Goal: Transaction & Acquisition: Subscribe to service/newsletter

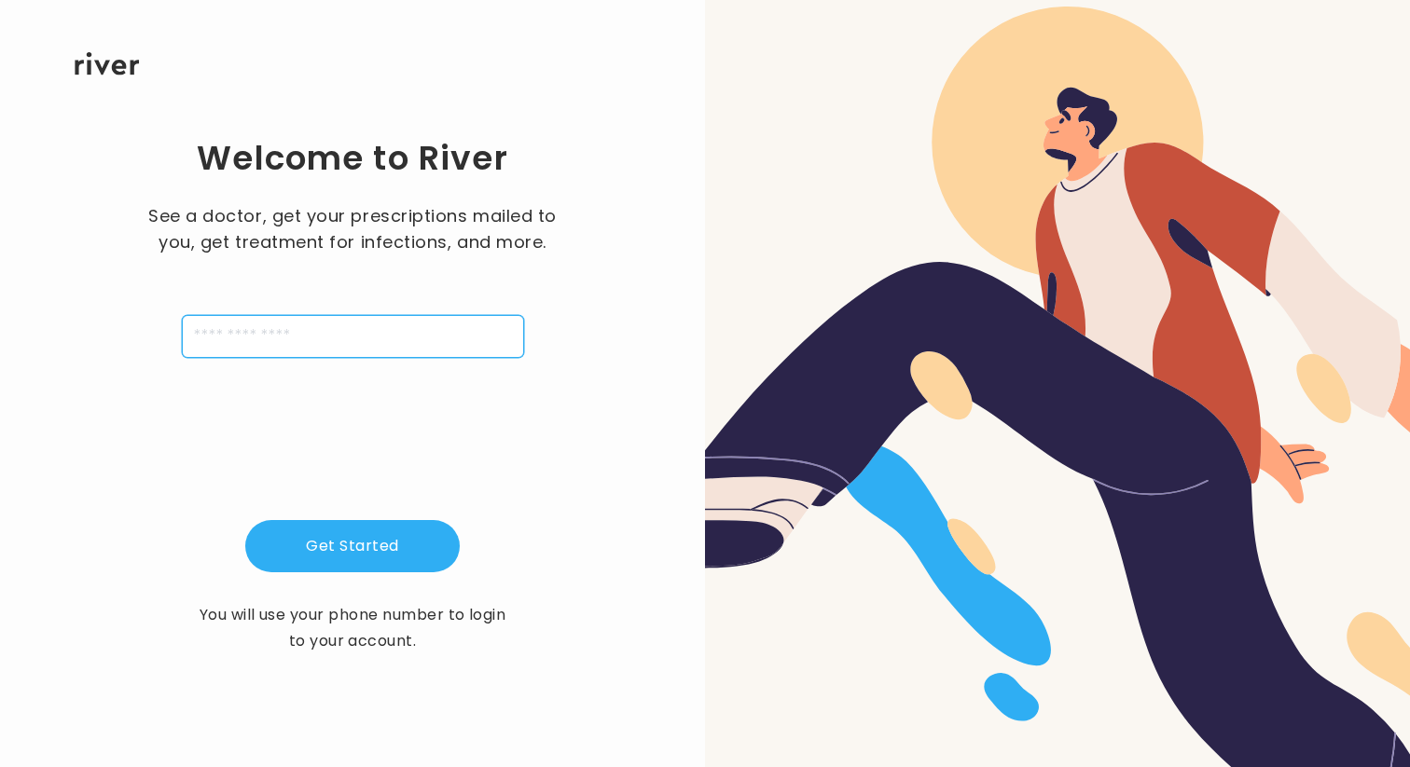
click at [396, 337] on input "tel" at bounding box center [353, 336] width 342 height 43
type input "**********"
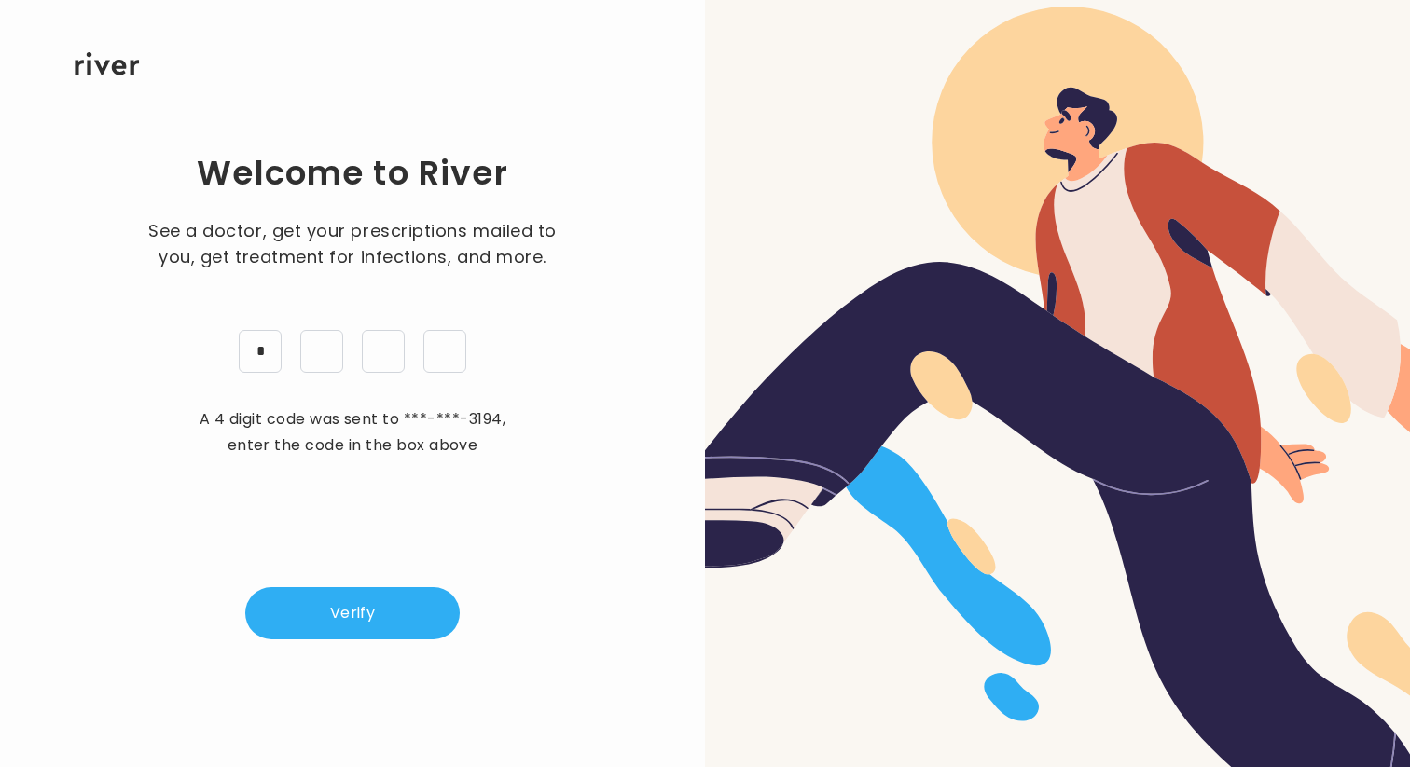
type input "*"
click at [321, 615] on button "Verify" at bounding box center [352, 613] width 214 height 52
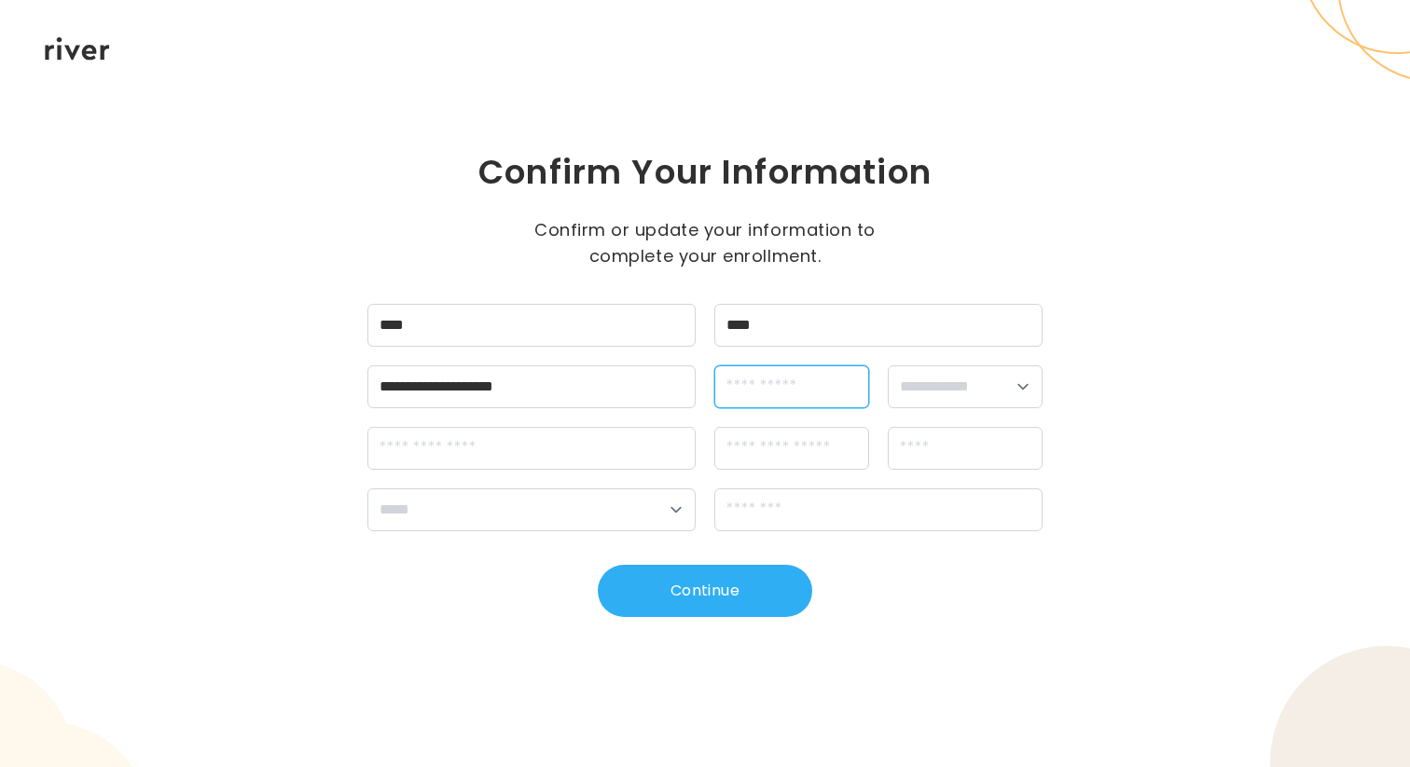
click at [767, 380] on input "dateOfBirth" at bounding box center [791, 387] width 155 height 43
type input "**********"
click at [992, 390] on select "**********" at bounding box center [965, 387] width 155 height 43
select select "******"
click at [888, 366] on select "**********" at bounding box center [965, 387] width 155 height 43
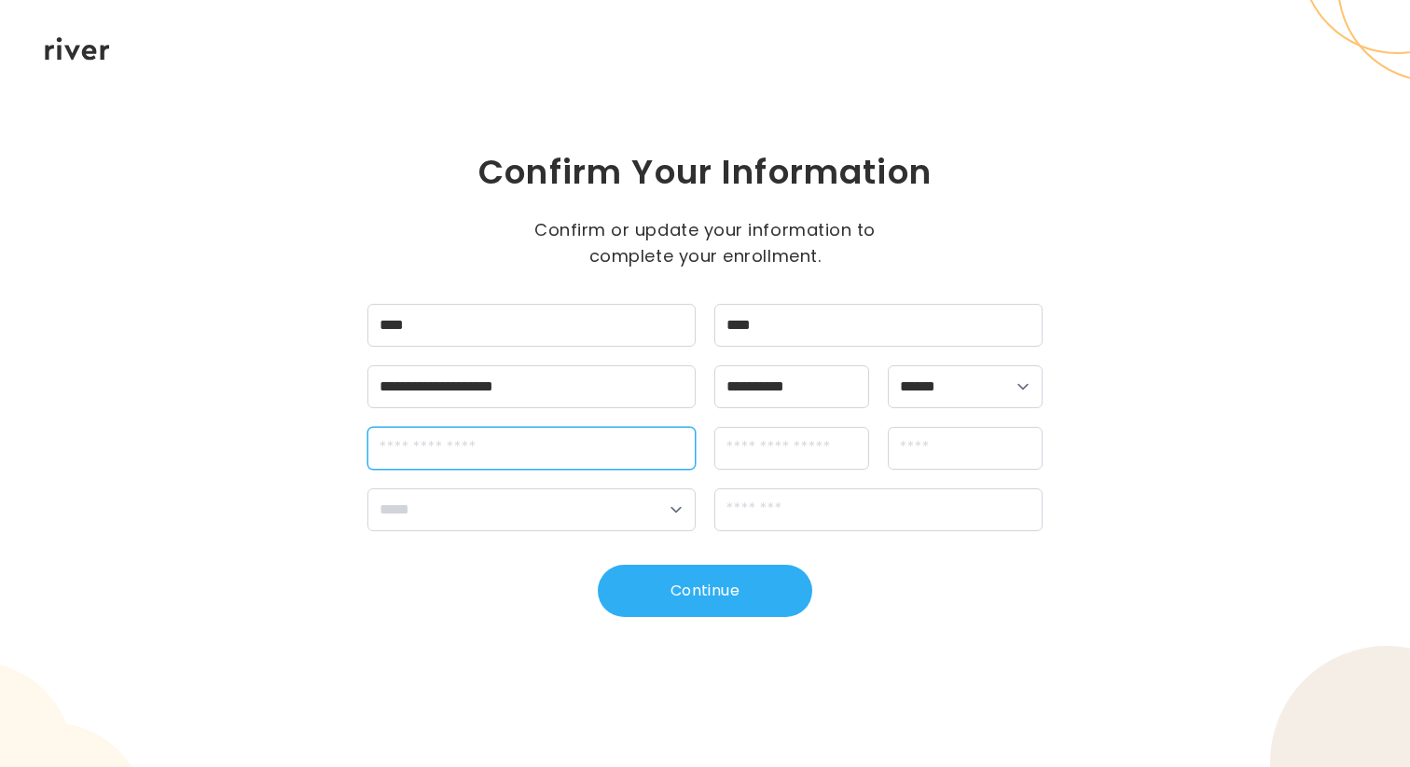
click at [628, 464] on input "streetAddress" at bounding box center [531, 448] width 328 height 43
type input "*"
type input "**********"
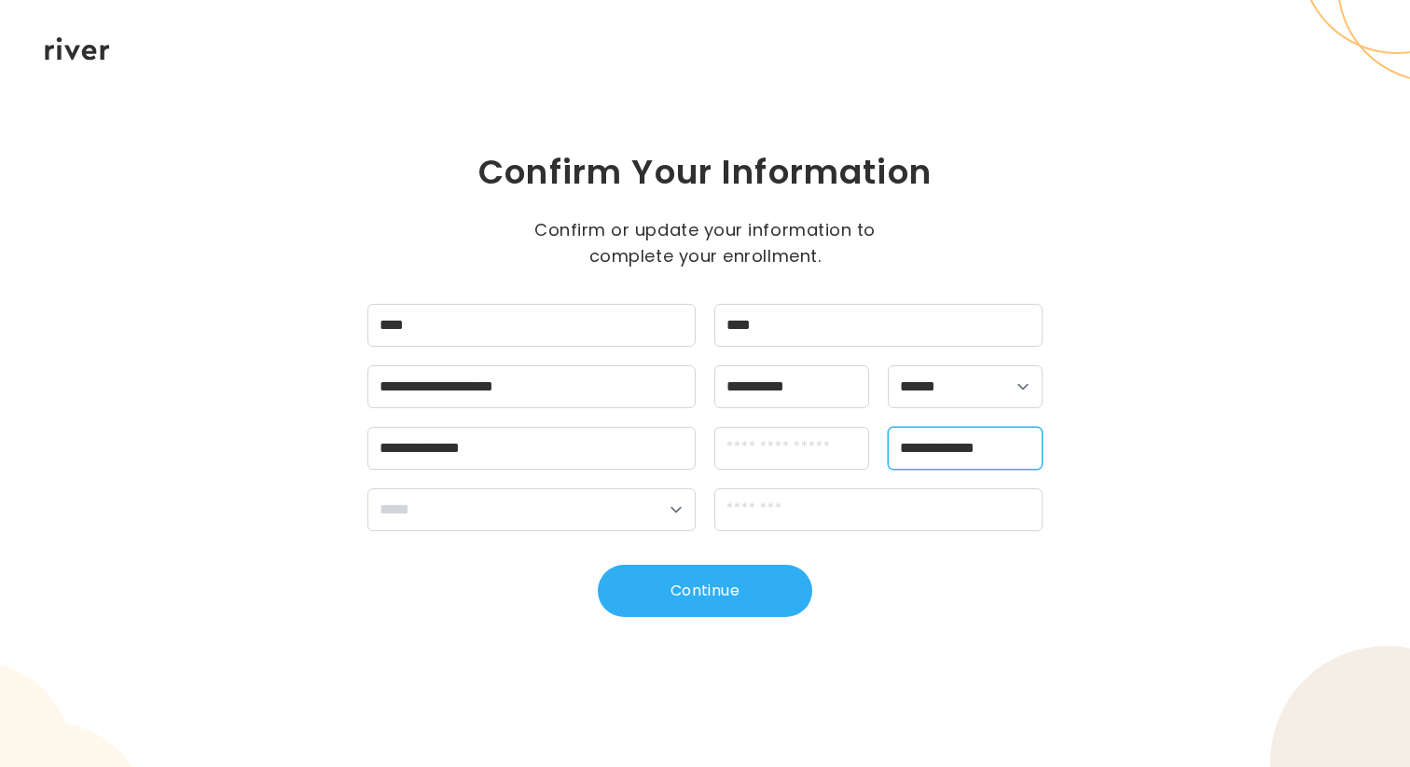
type input "**********"
click at [579, 527] on select "**********" at bounding box center [531, 510] width 328 height 43
select select "**"
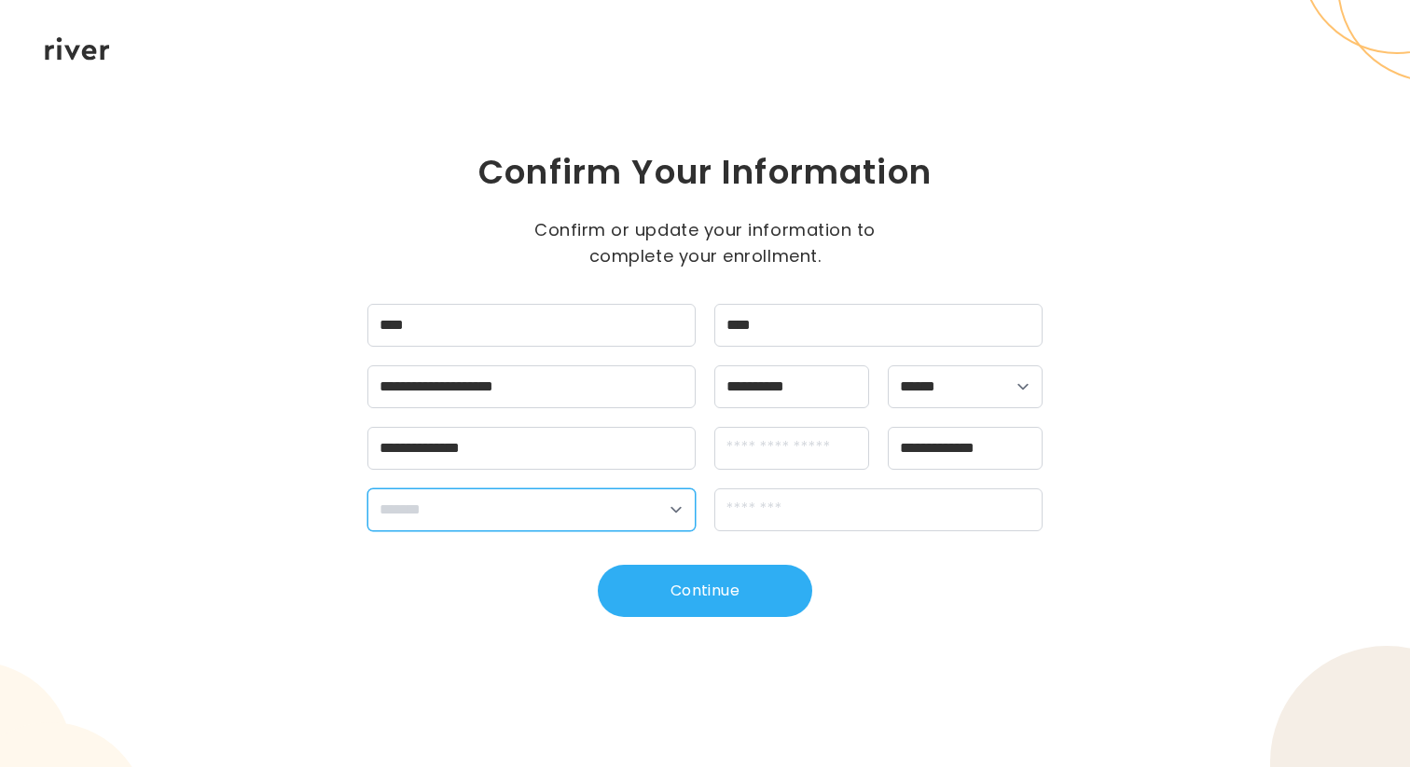
click at [367, 489] on select "**********" at bounding box center [531, 510] width 328 height 43
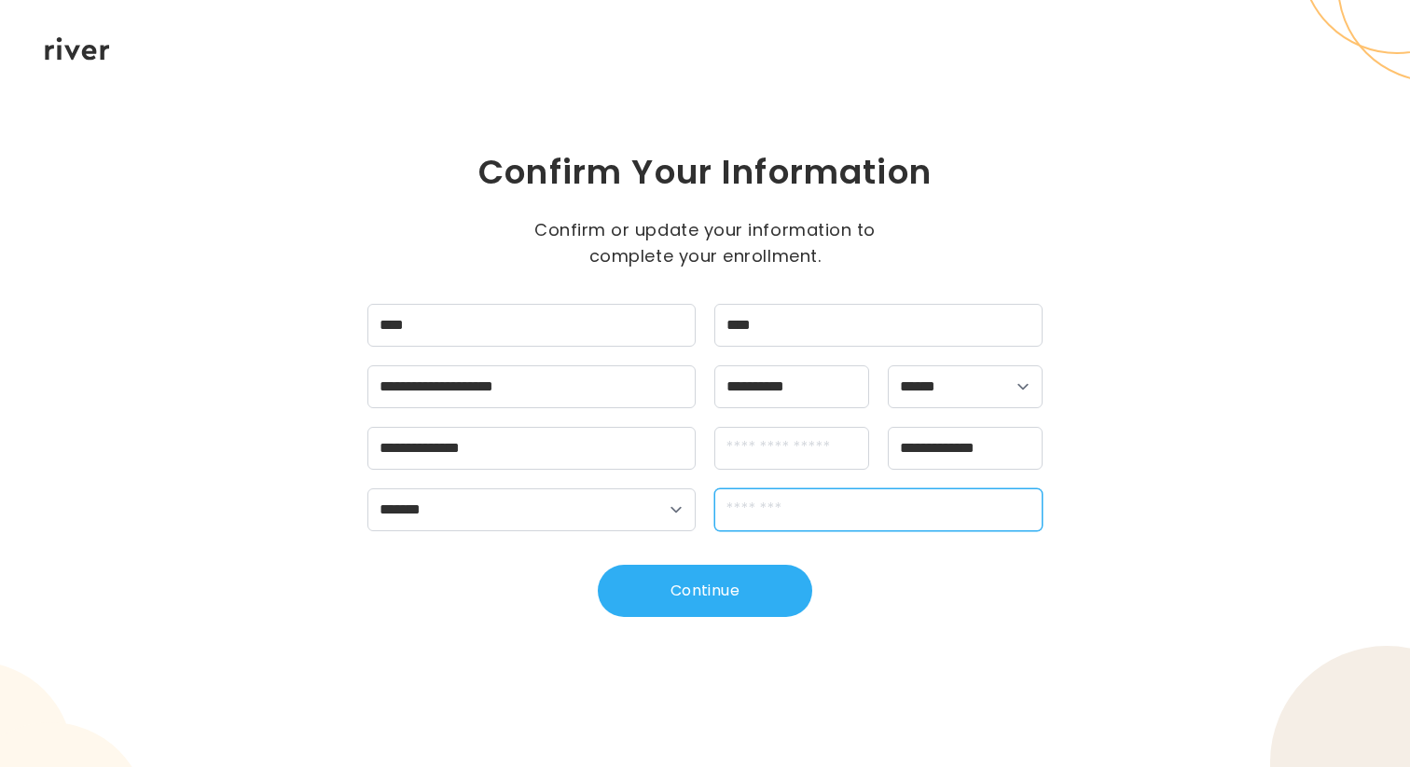
click at [765, 513] on input "zipCode" at bounding box center [878, 510] width 328 height 43
type input "*****"
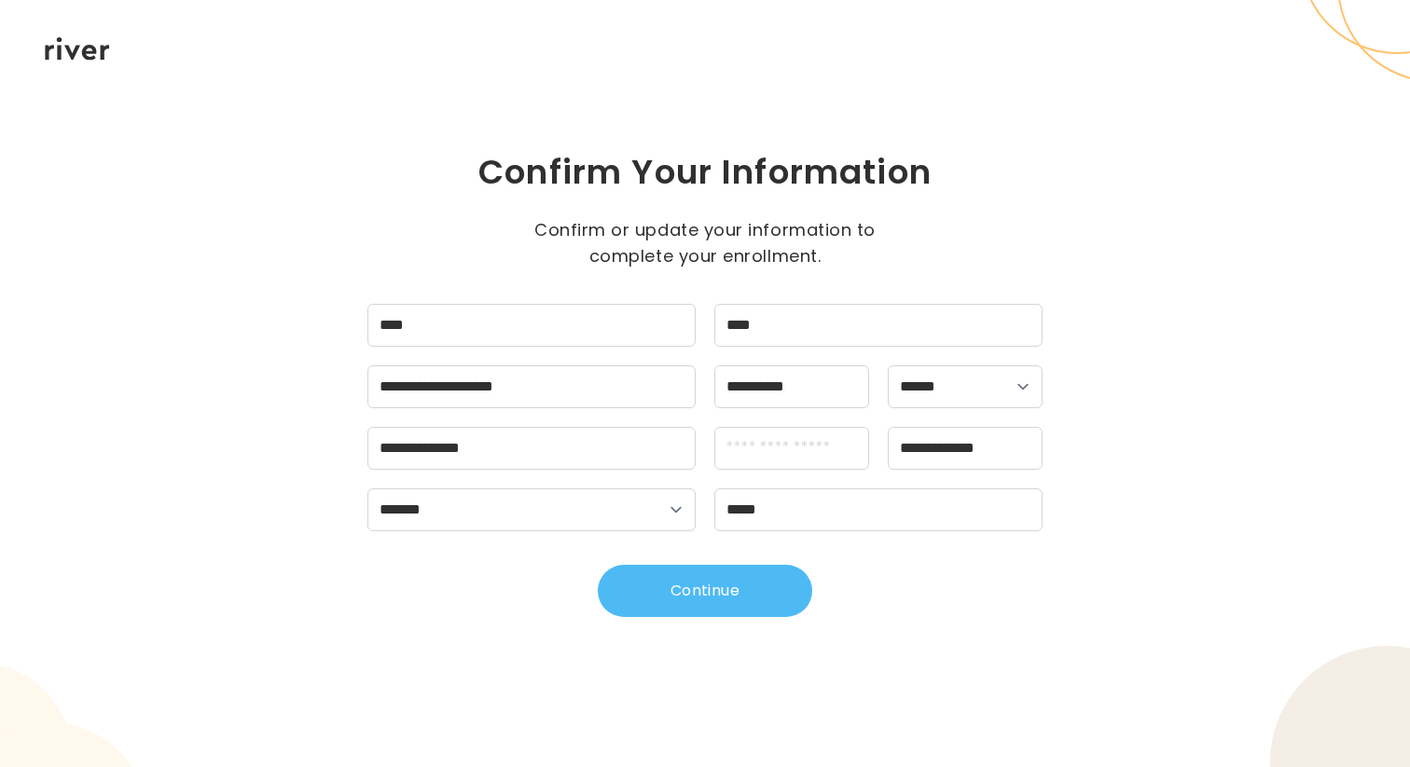
click at [755, 609] on button "Continue" at bounding box center [705, 591] width 214 height 52
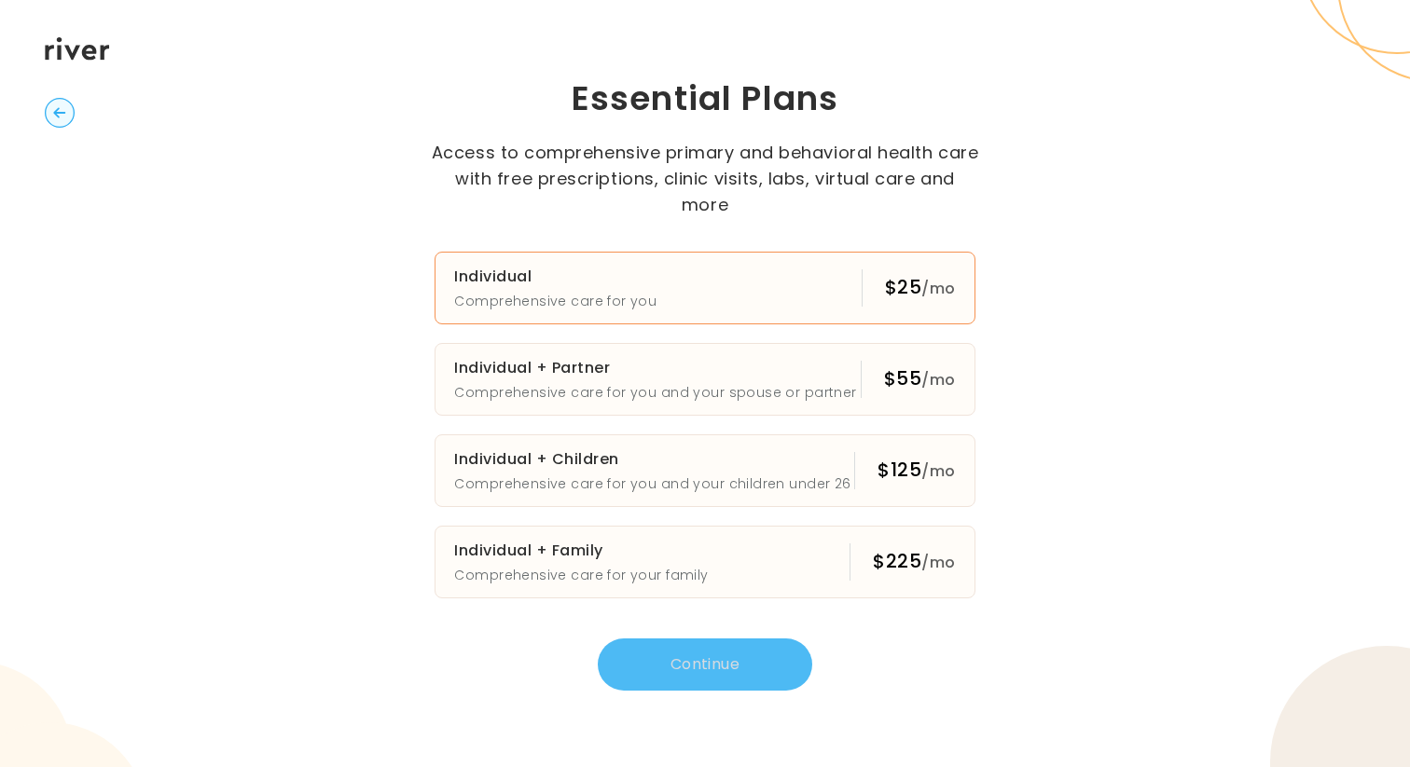
click at [786, 283] on button "Individual Comprehensive care for you $25 /mo" at bounding box center [705, 288] width 540 height 73
click at [675, 656] on button "Continue" at bounding box center [705, 665] width 214 height 52
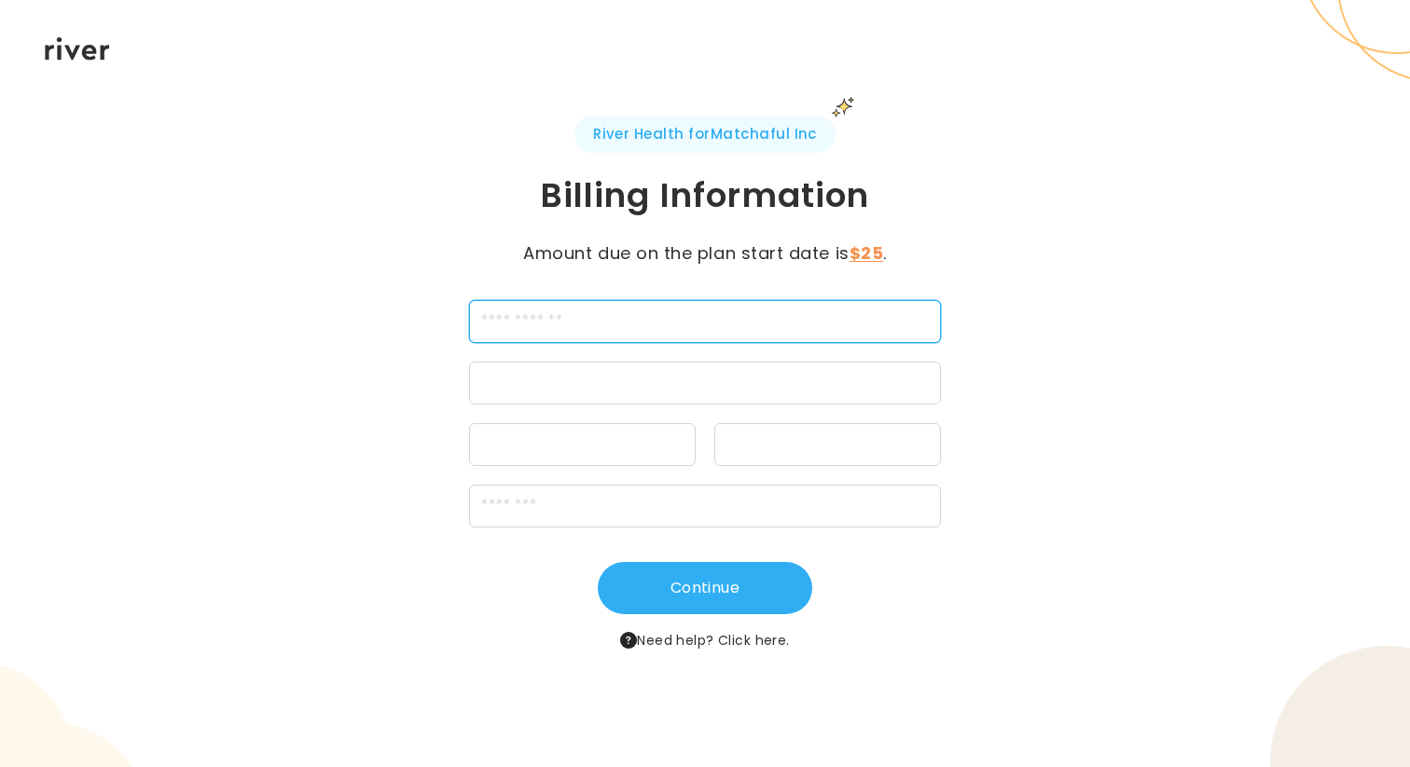
click at [739, 331] on input "cardName" at bounding box center [705, 321] width 473 height 43
type input "*********"
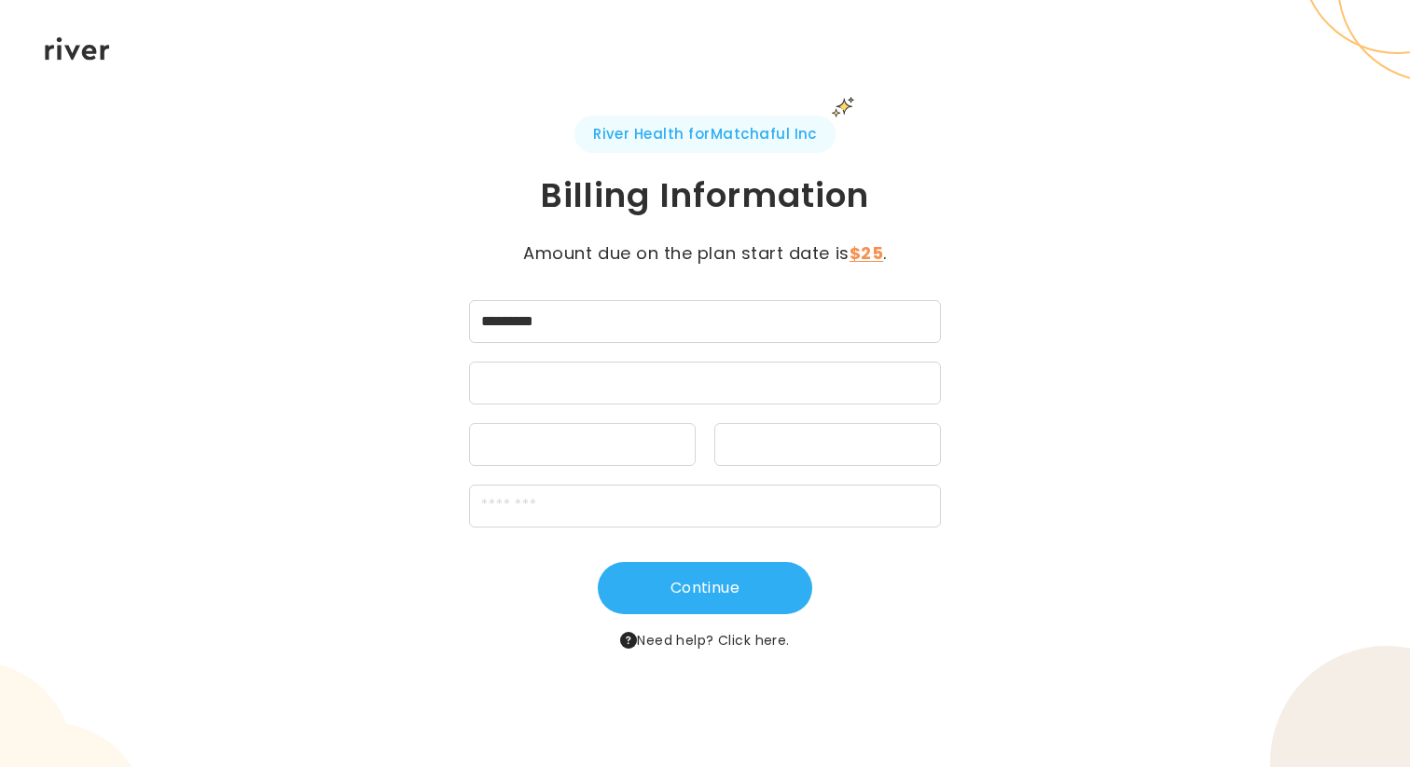
click at [726, 398] on div at bounding box center [705, 383] width 473 height 43
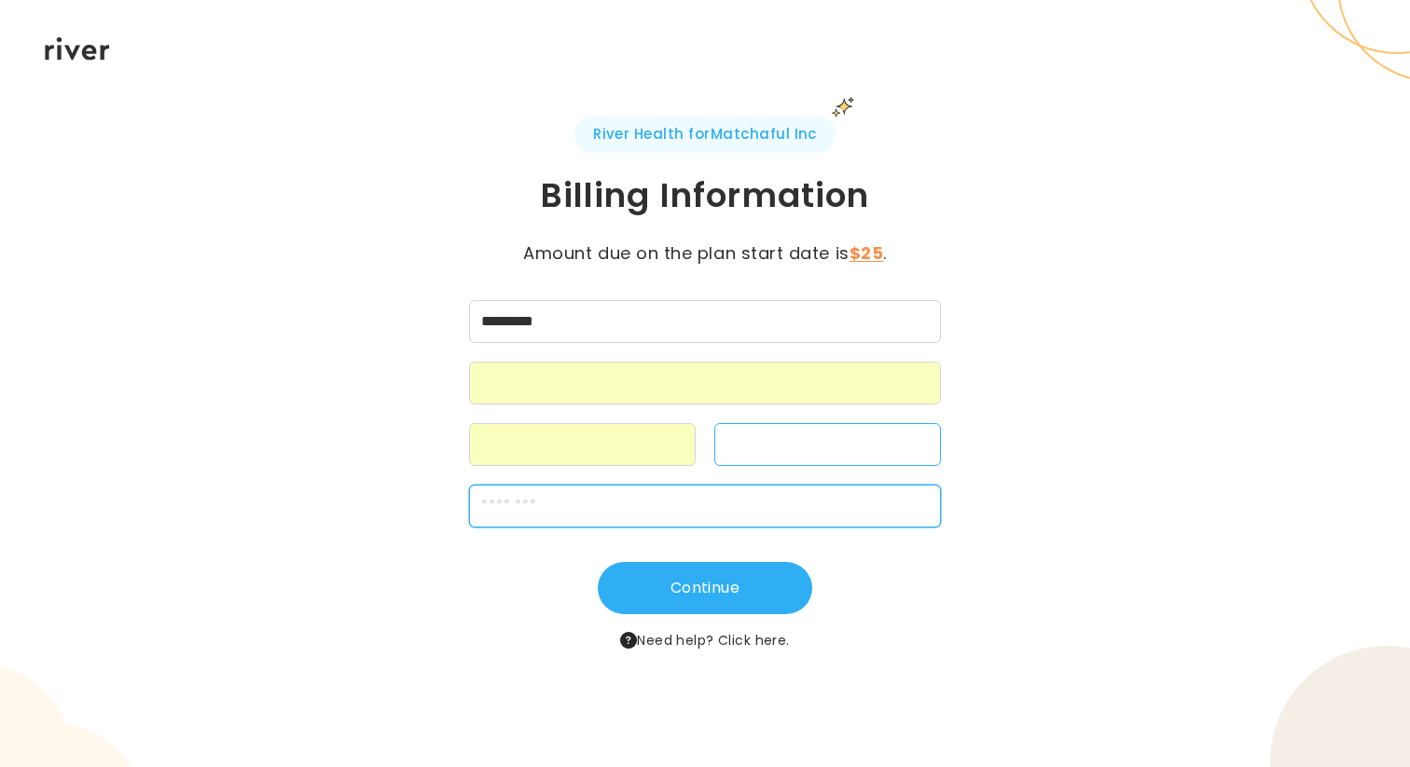
click at [722, 494] on input "zipCode" at bounding box center [705, 506] width 473 height 43
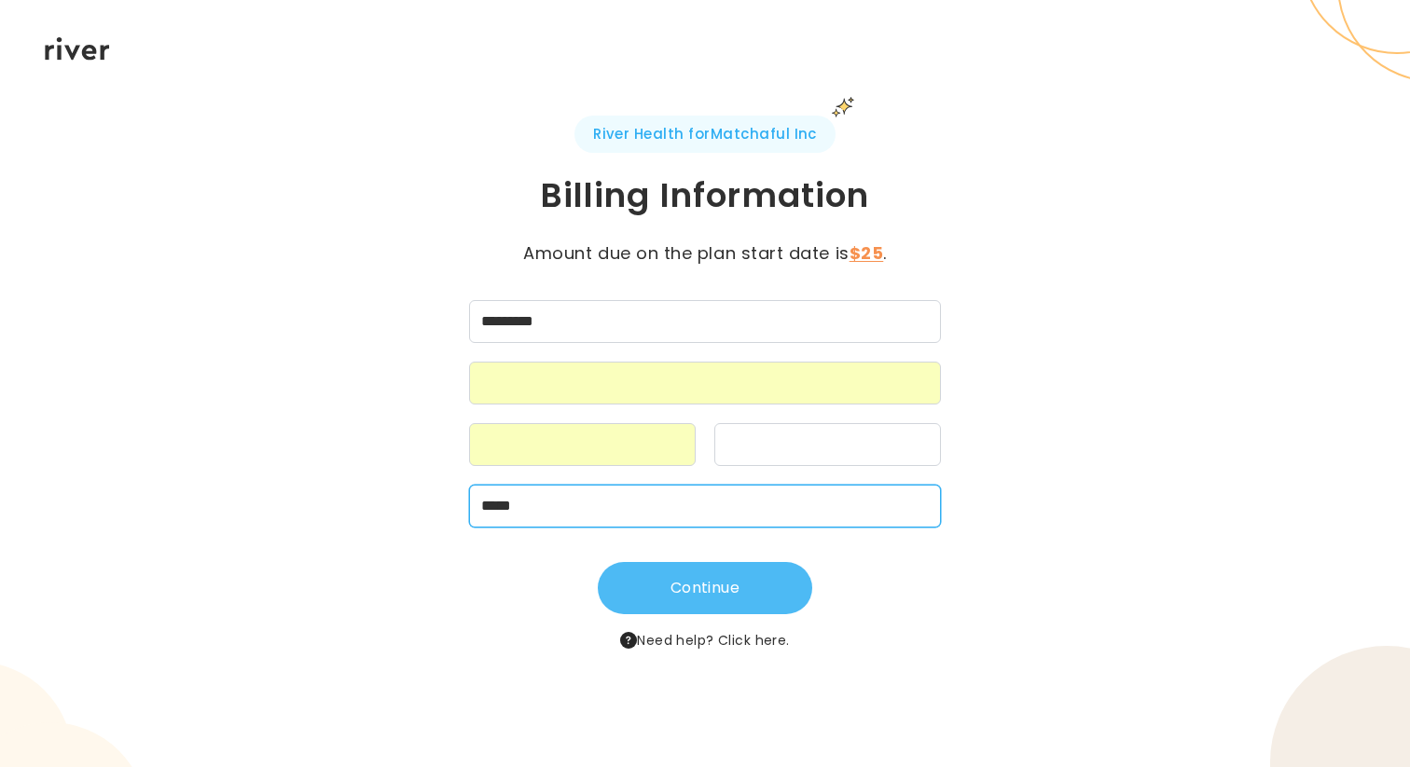
type input "*****"
click at [708, 601] on button "Continue" at bounding box center [705, 588] width 214 height 52
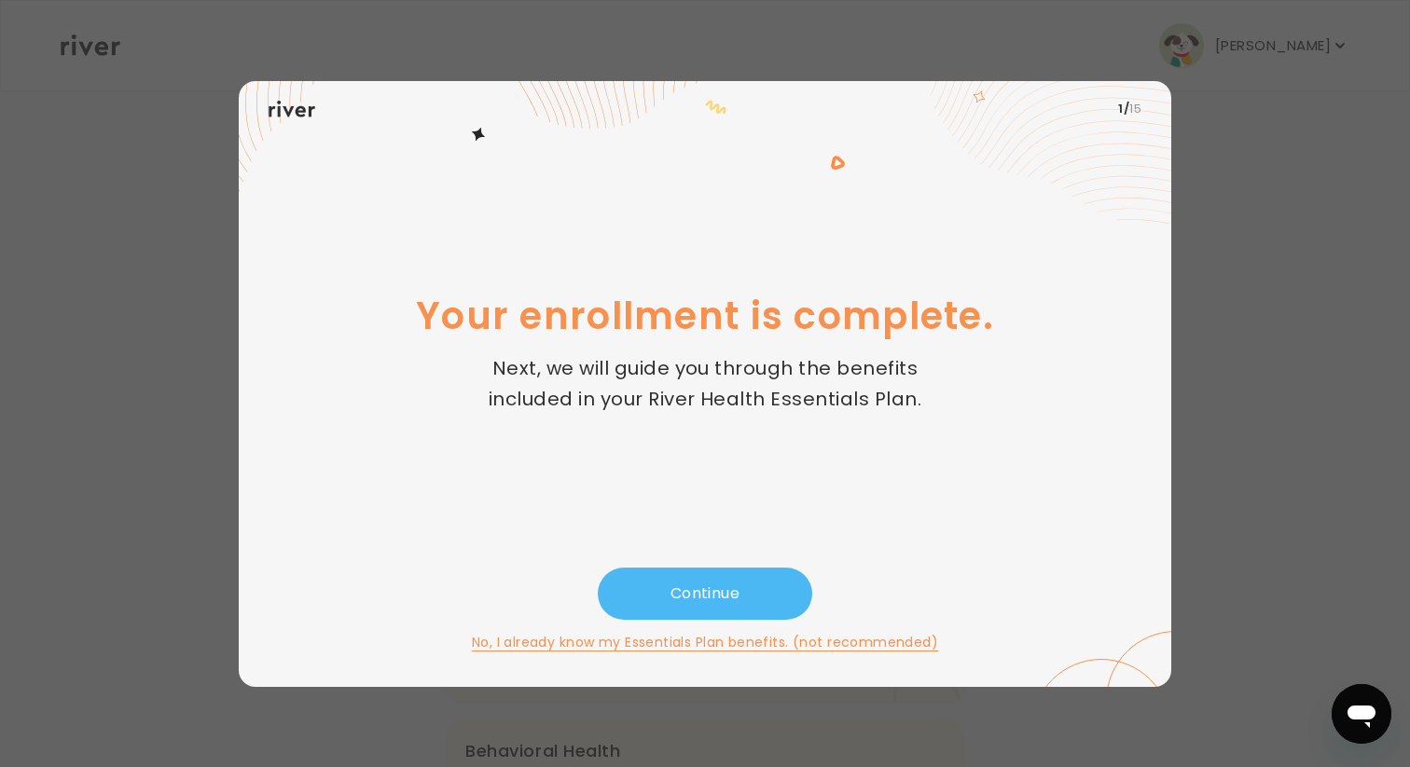
click at [719, 587] on button "Continue" at bounding box center [705, 594] width 214 height 52
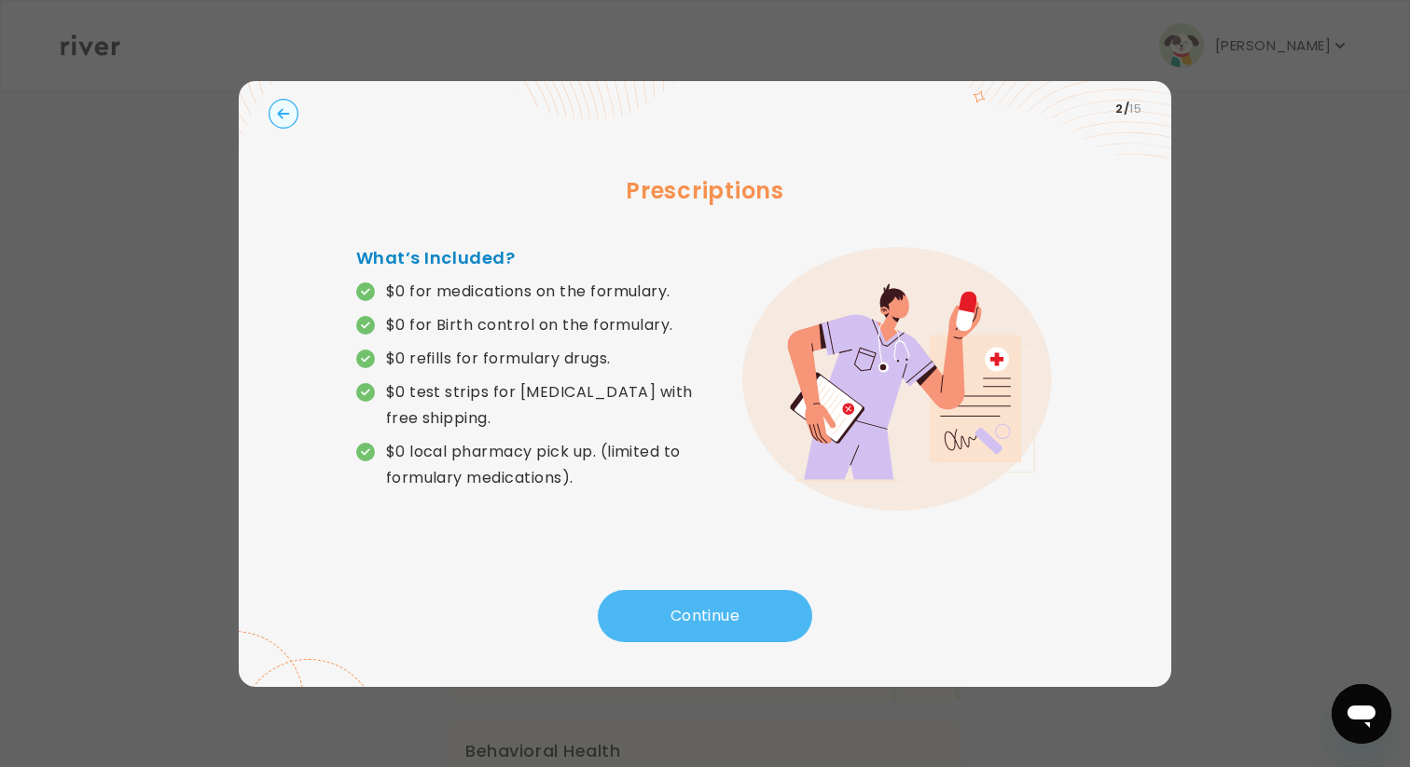
click at [721, 608] on button "Continue" at bounding box center [705, 616] width 214 height 52
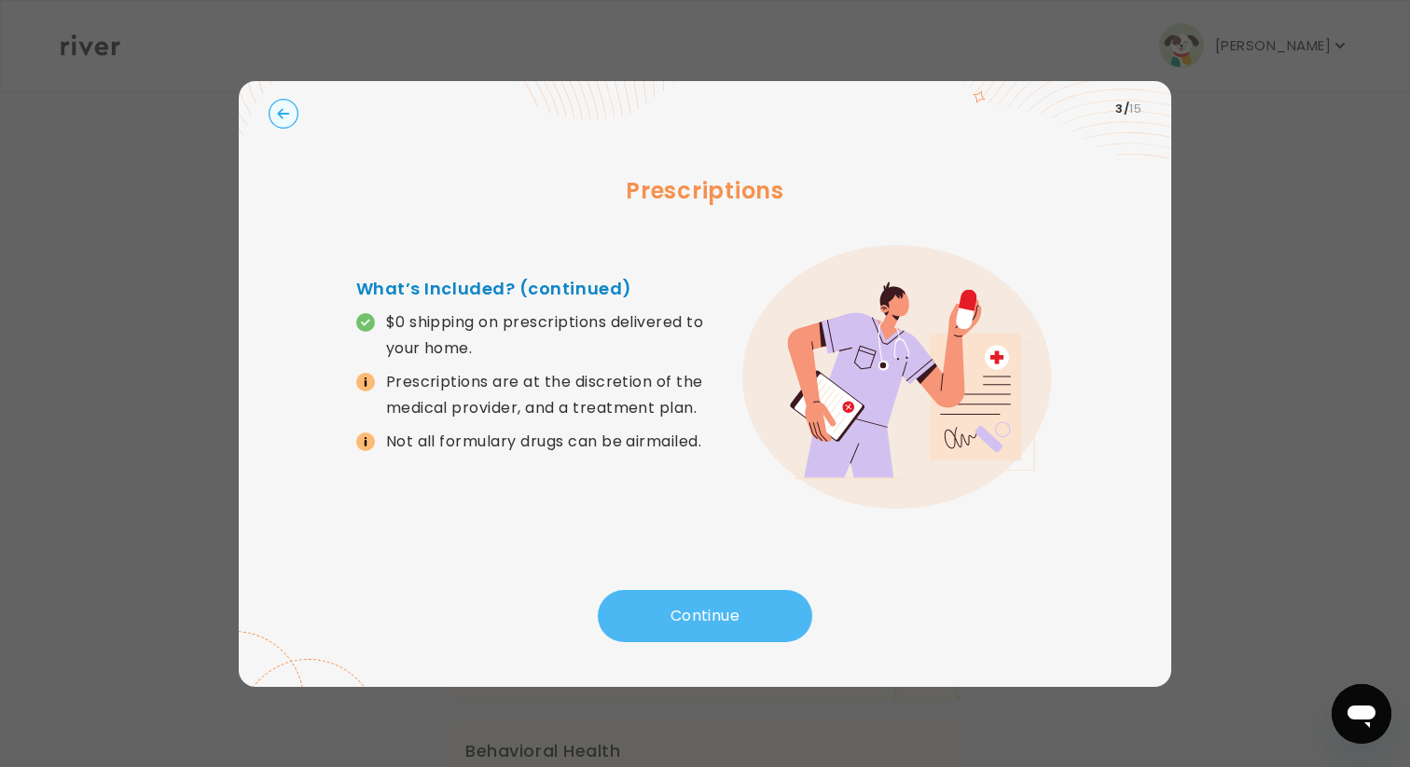
click at [637, 633] on button "Continue" at bounding box center [705, 616] width 214 height 52
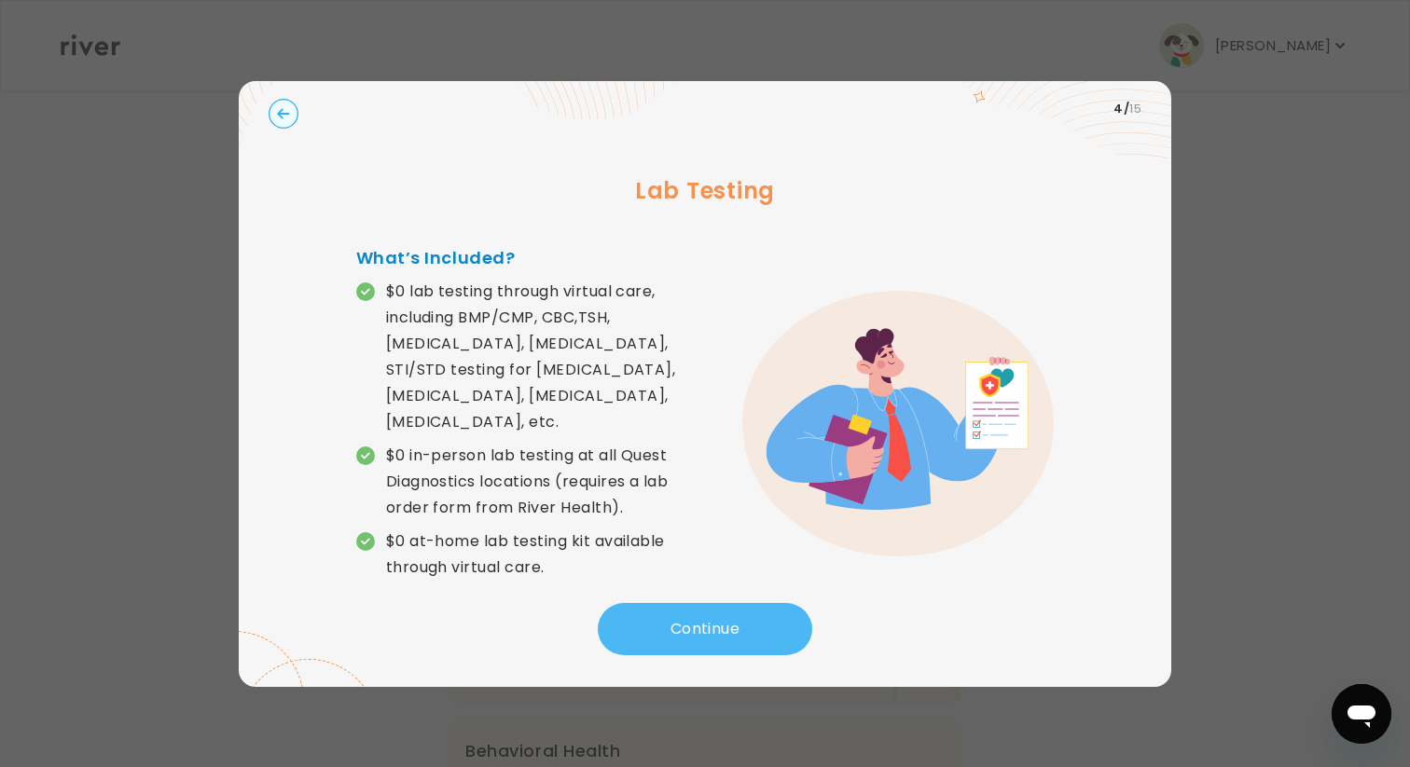
click at [636, 618] on button "Continue" at bounding box center [705, 629] width 214 height 52
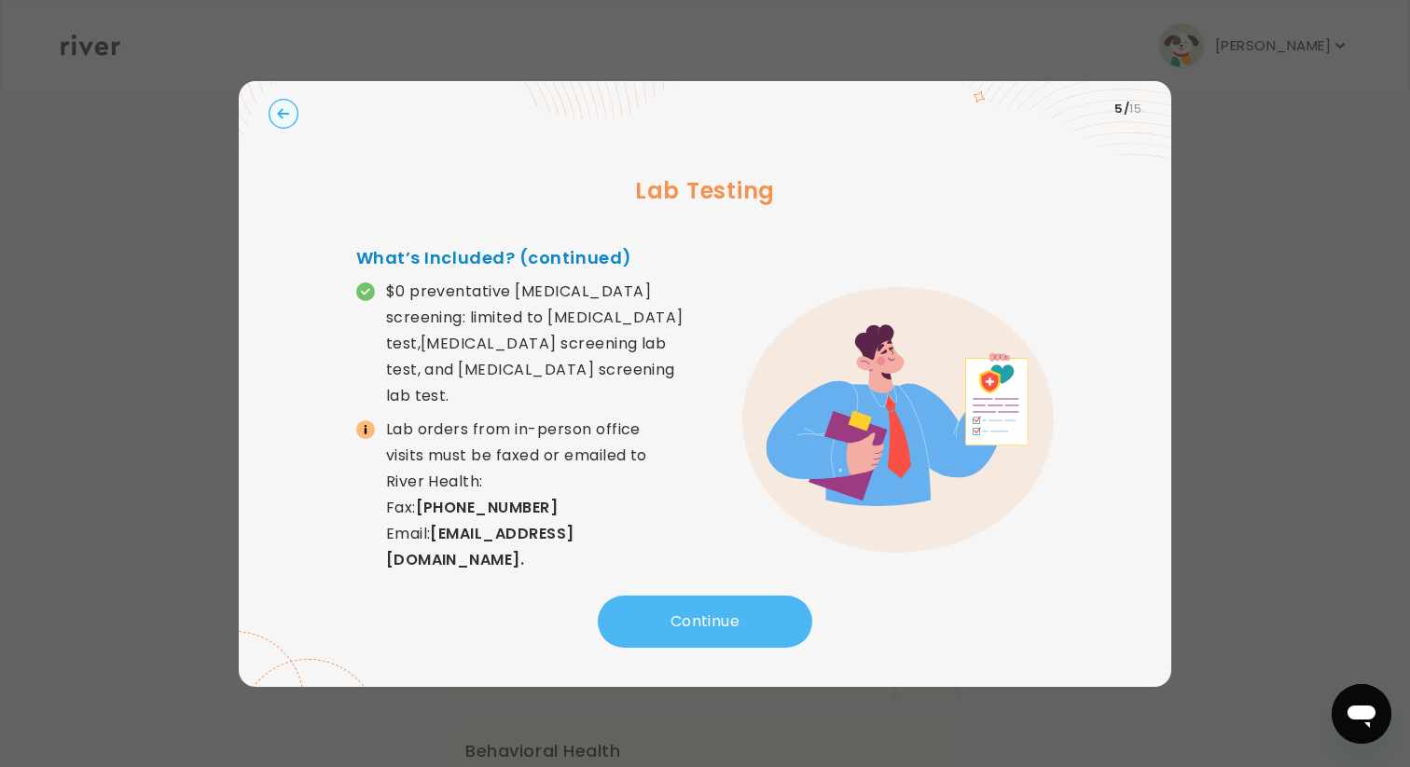
click at [636, 618] on button "Continue" at bounding box center [705, 622] width 214 height 52
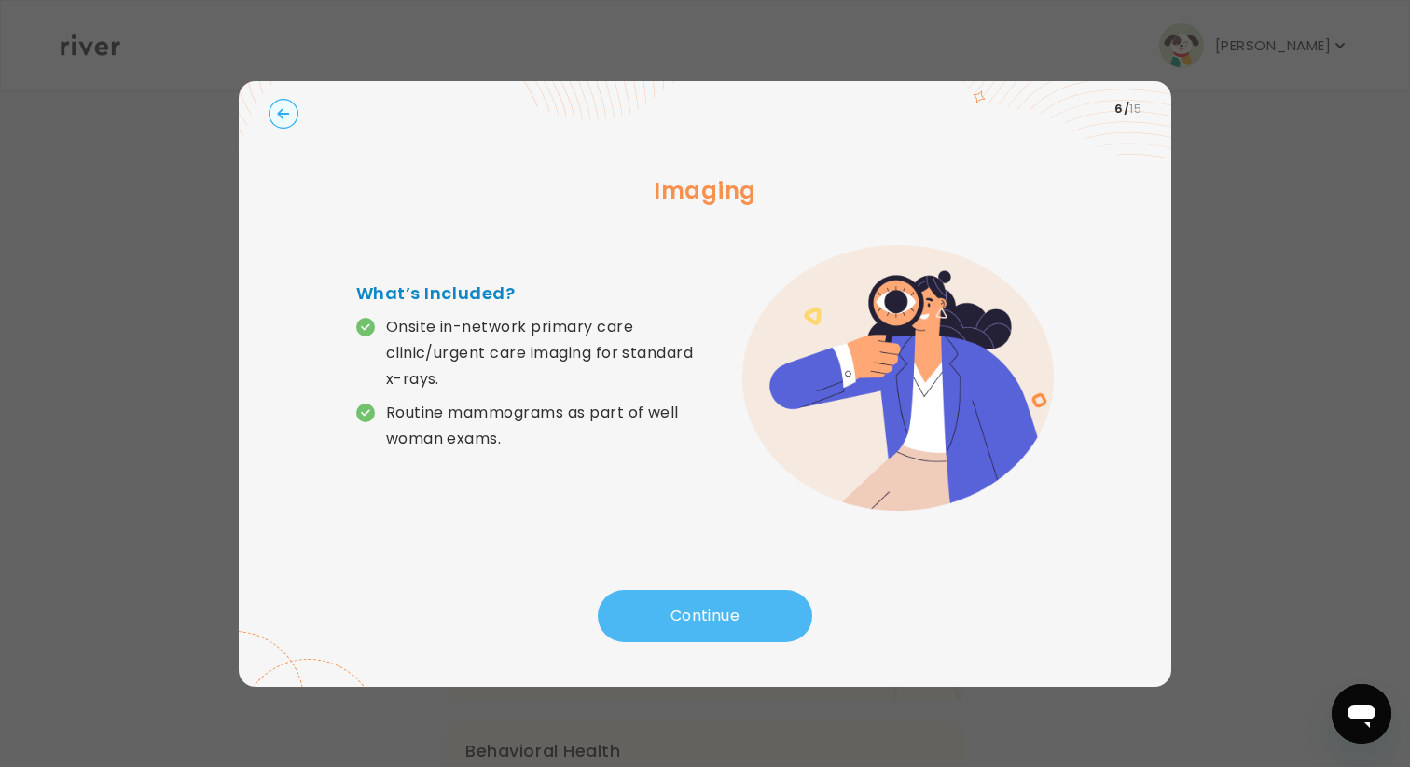
click at [636, 618] on button "Continue" at bounding box center [705, 616] width 214 height 52
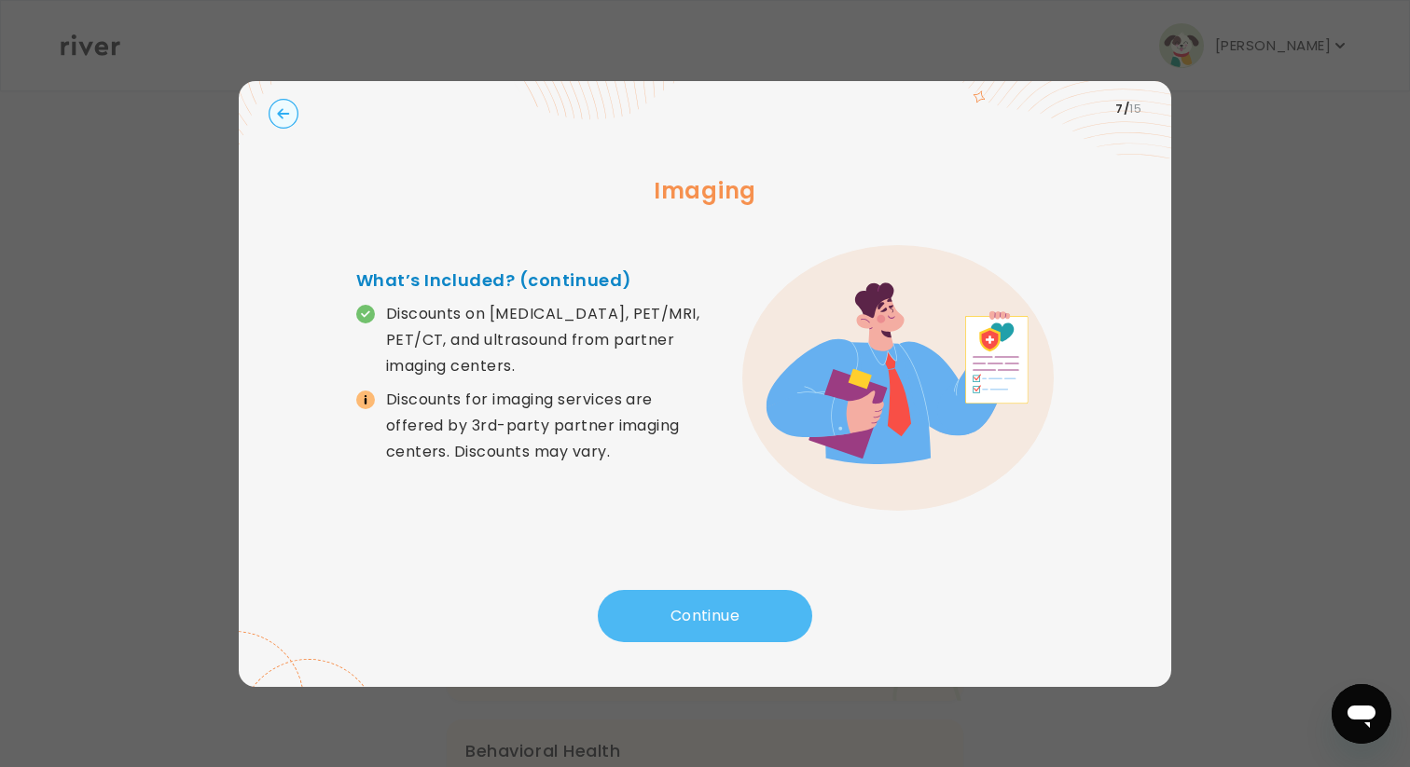
click at [636, 618] on button "Continue" at bounding box center [705, 616] width 214 height 52
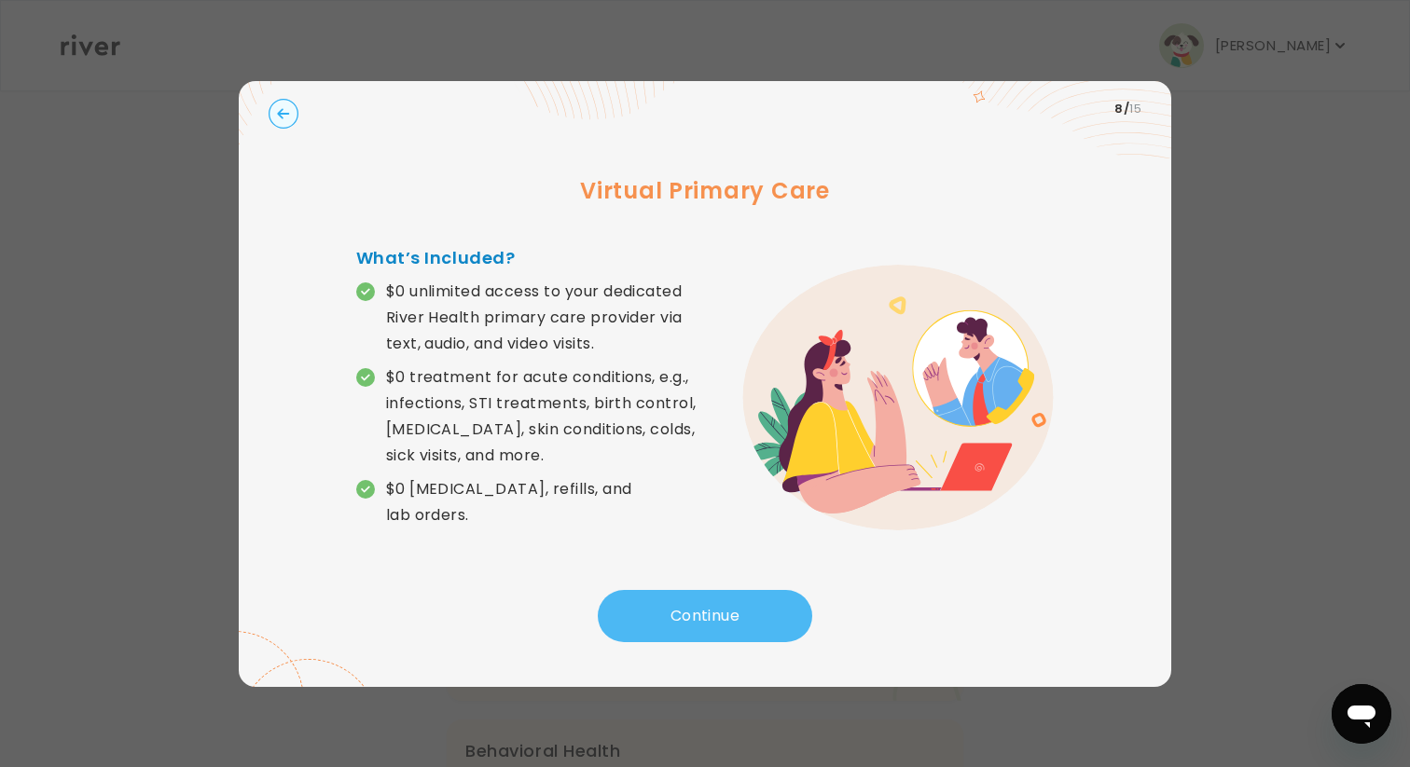
click at [636, 618] on button "Continue" at bounding box center [705, 616] width 214 height 52
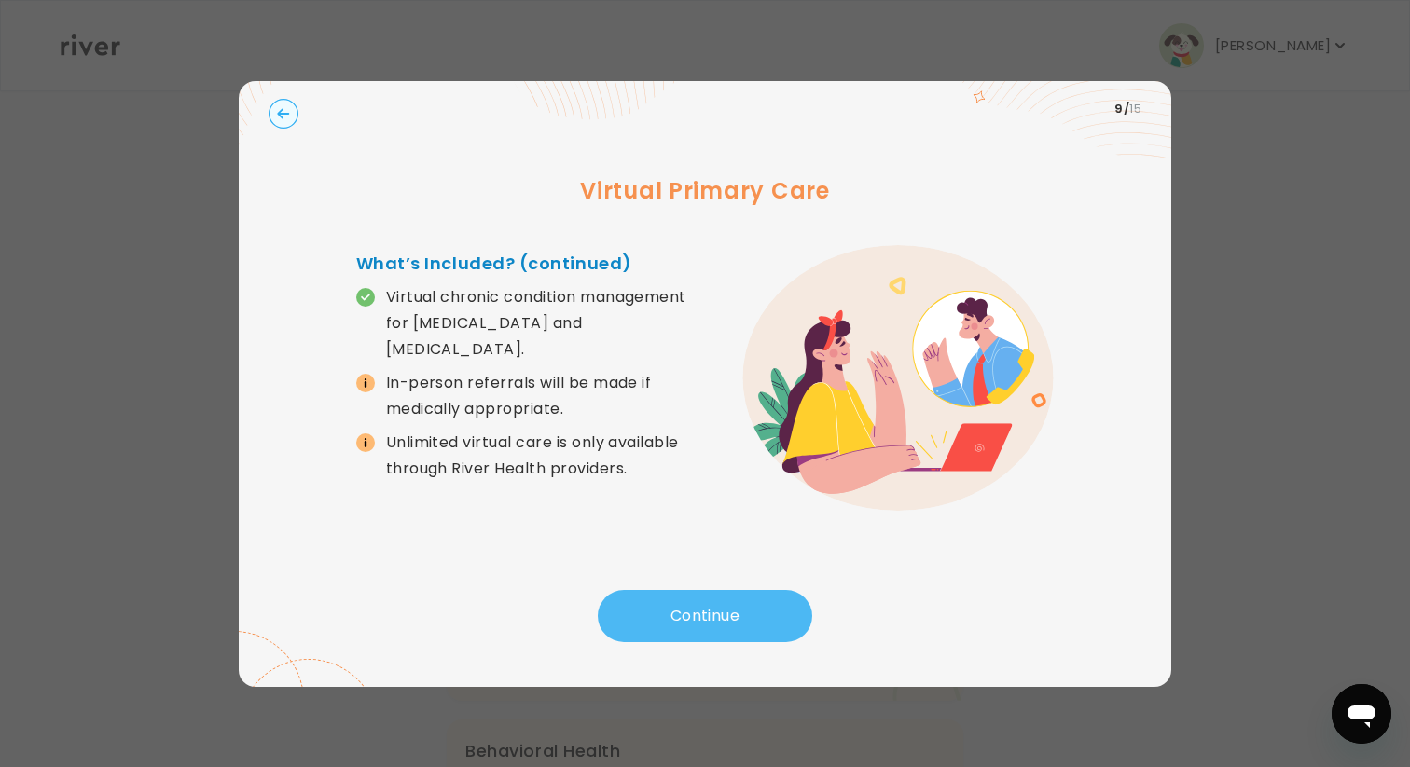
click at [632, 619] on button "Continue" at bounding box center [705, 616] width 214 height 52
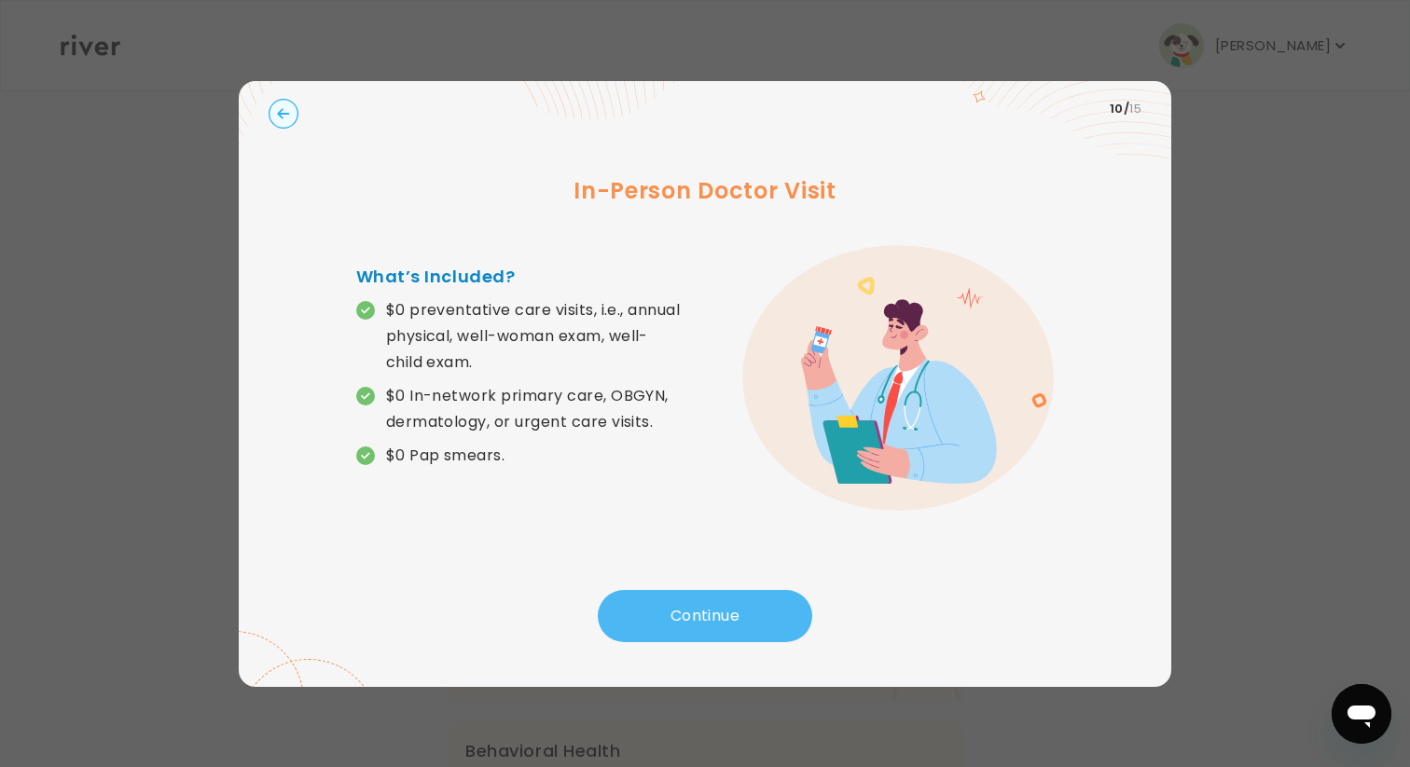
click at [632, 619] on button "Continue" at bounding box center [705, 616] width 214 height 52
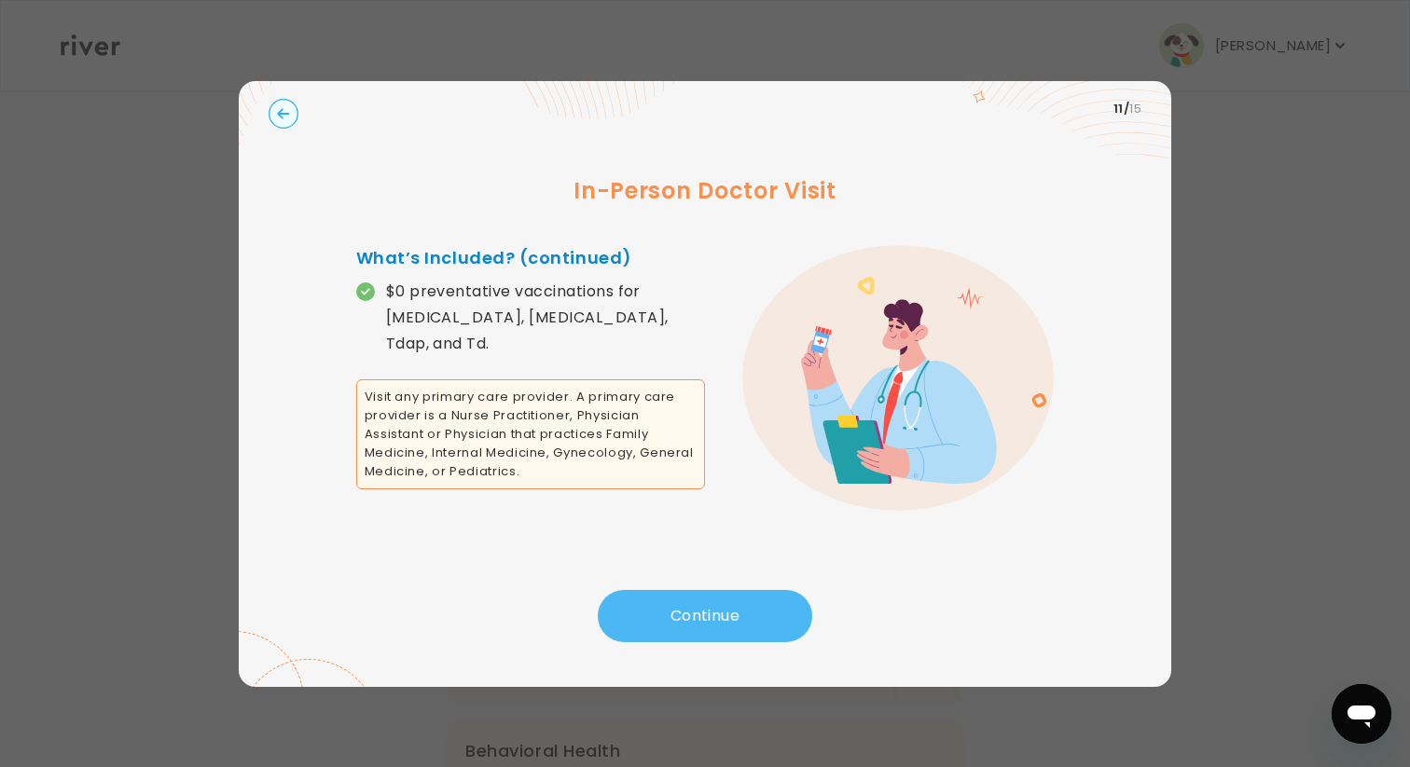
click at [632, 619] on button "Continue" at bounding box center [705, 616] width 214 height 52
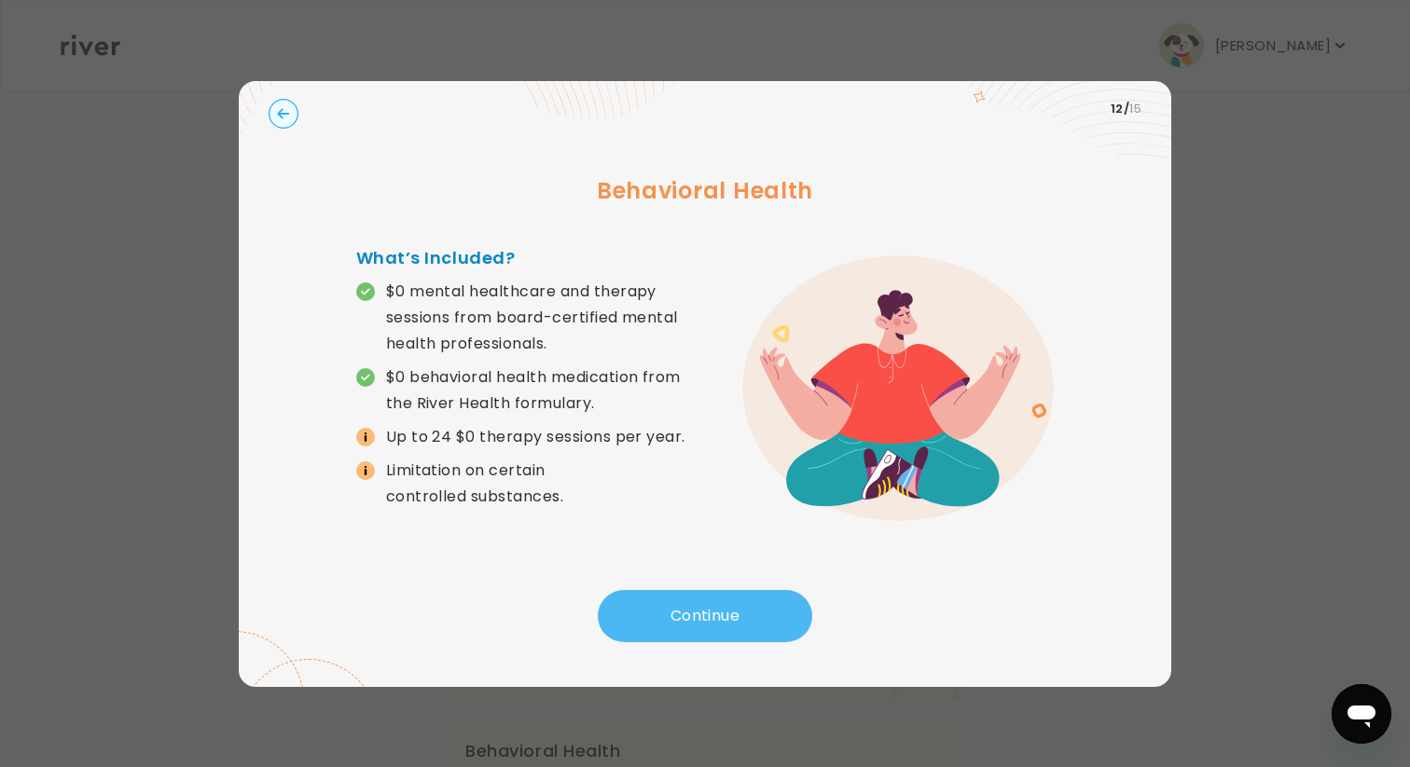
click at [632, 619] on button "Continue" at bounding box center [705, 616] width 214 height 52
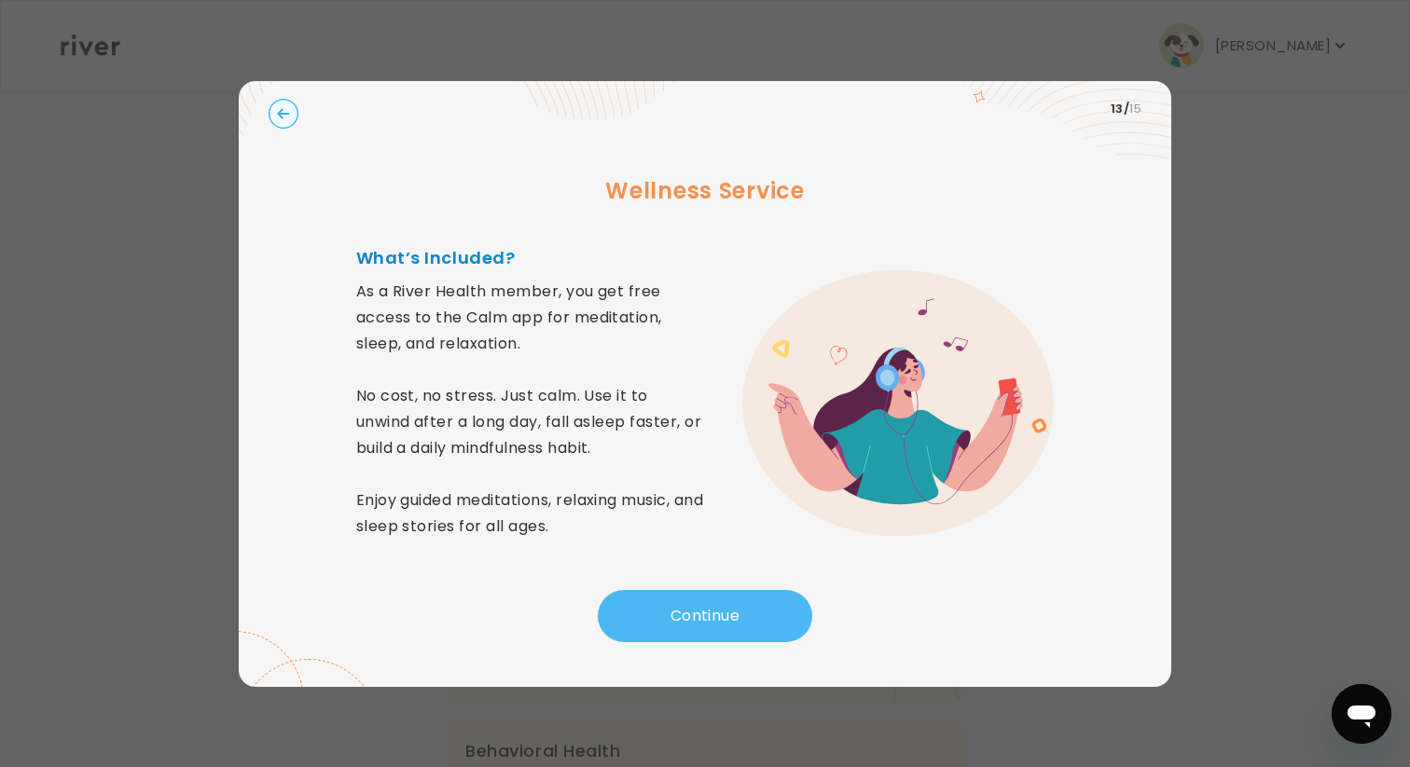
click at [632, 619] on button "Continue" at bounding box center [705, 616] width 214 height 52
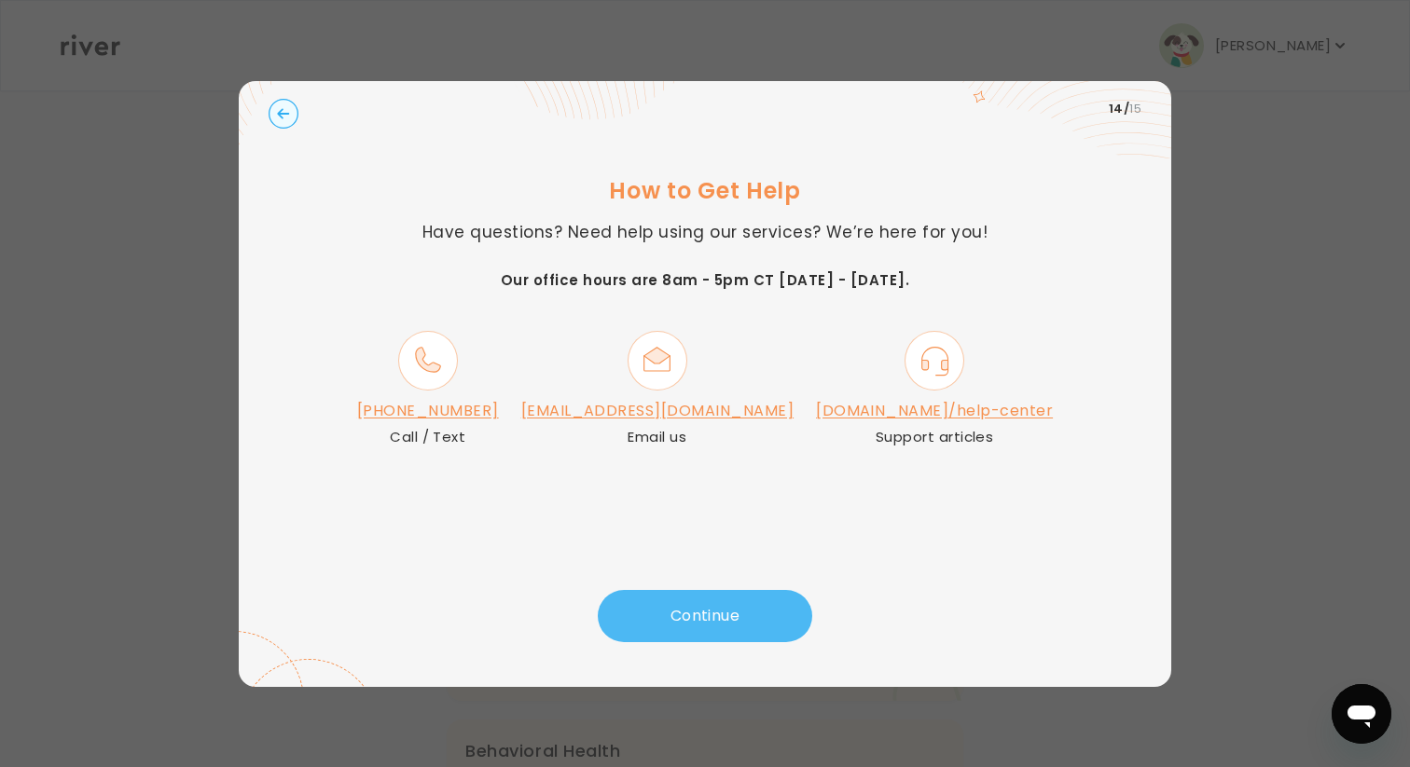
click at [632, 619] on button "Continue" at bounding box center [705, 616] width 214 height 52
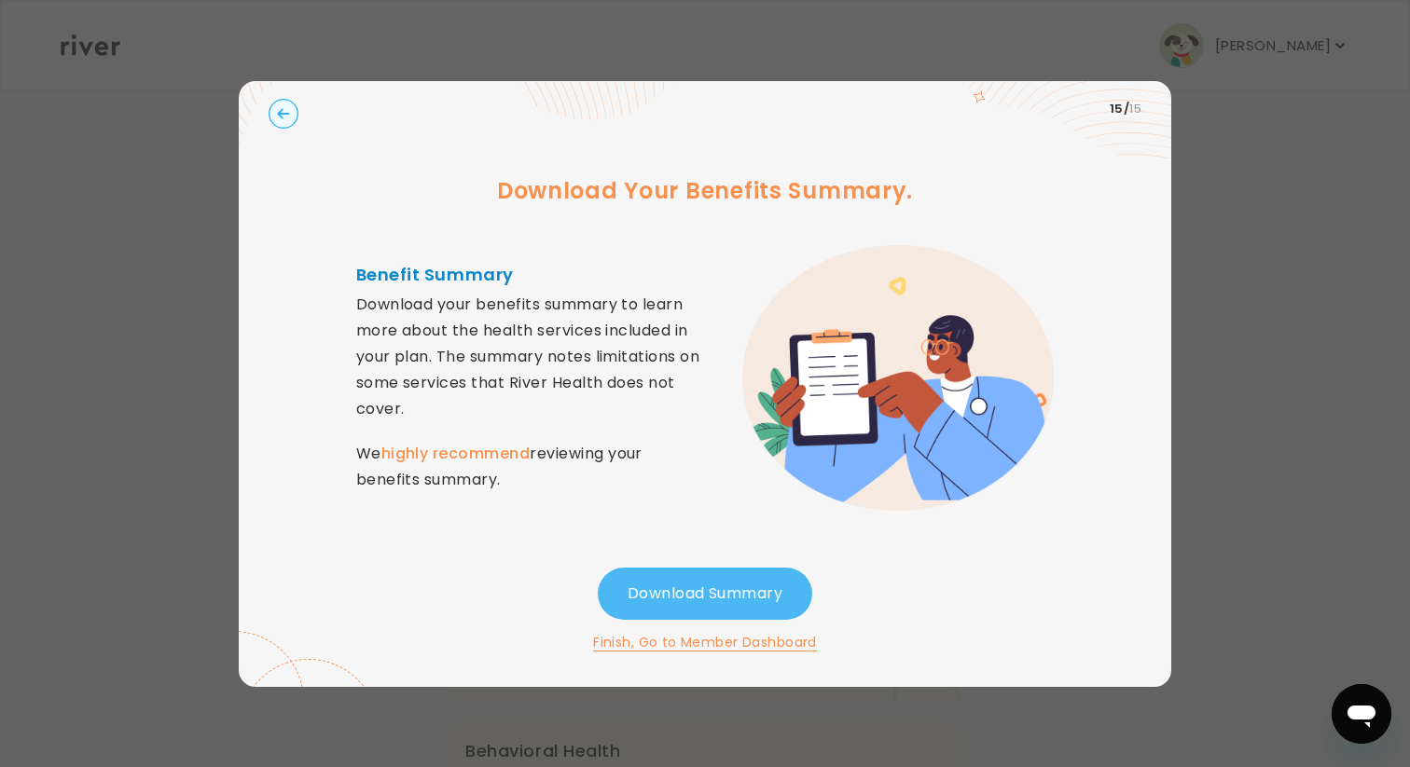
click at [642, 595] on button "Download Summary" at bounding box center [705, 594] width 214 height 52
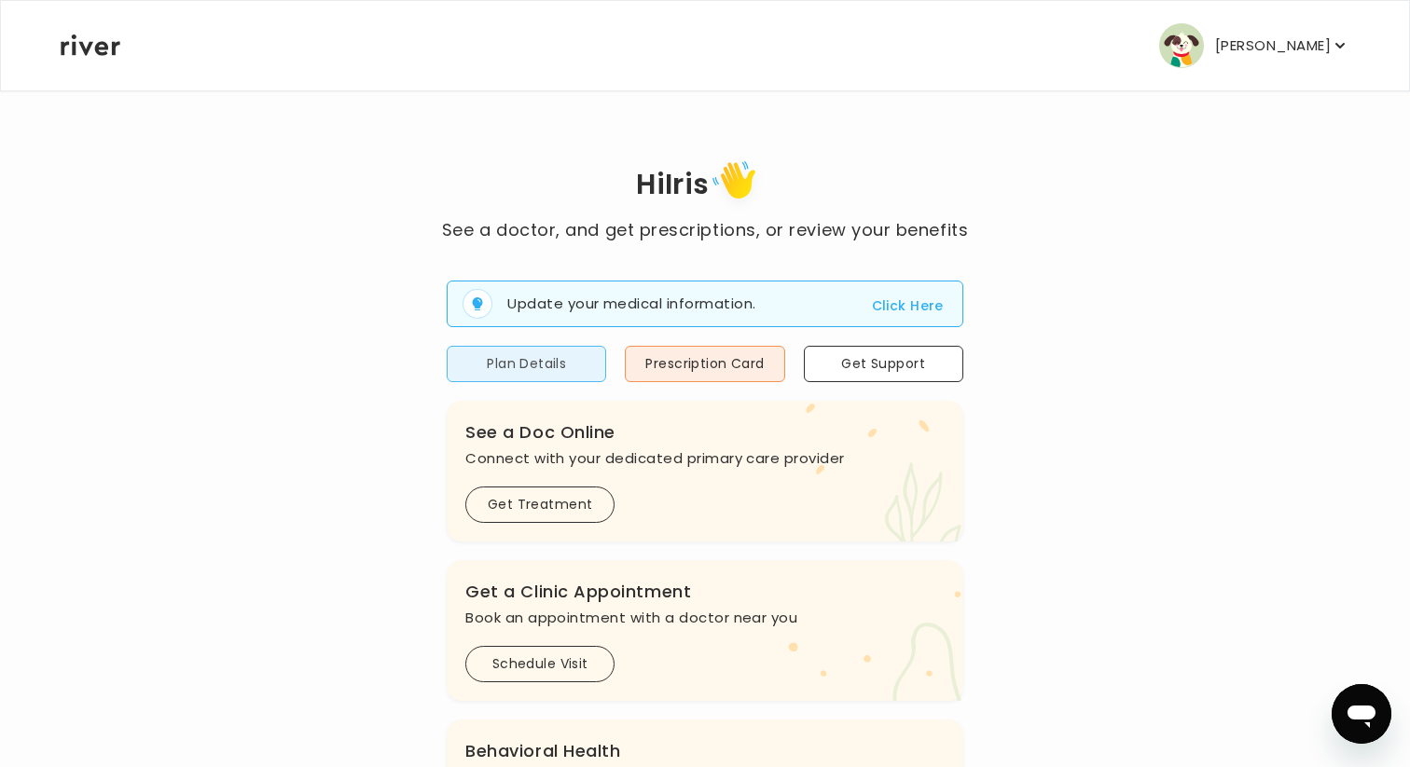
click at [539, 366] on button "Plan Details" at bounding box center [526, 364] width 159 height 36
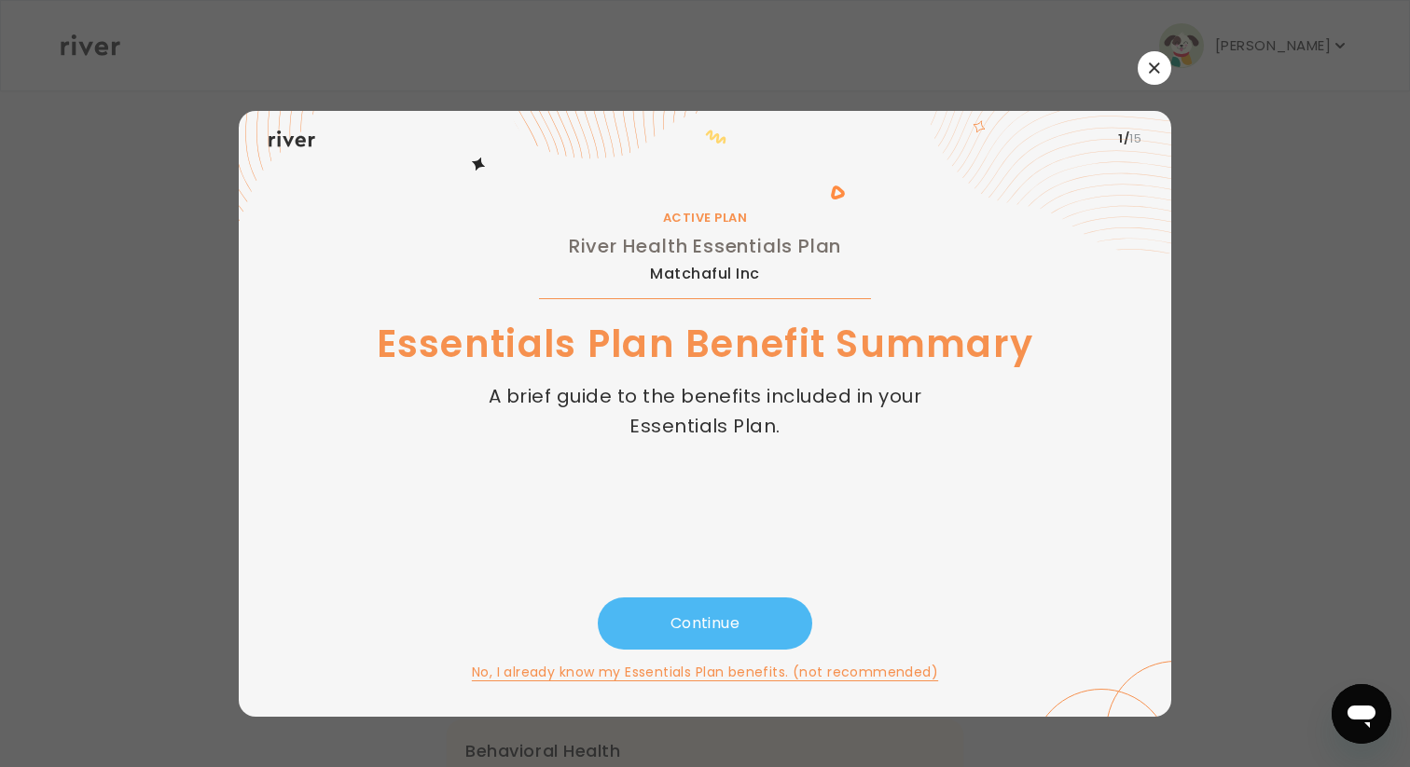
click at [757, 631] on button "Continue" at bounding box center [705, 624] width 214 height 52
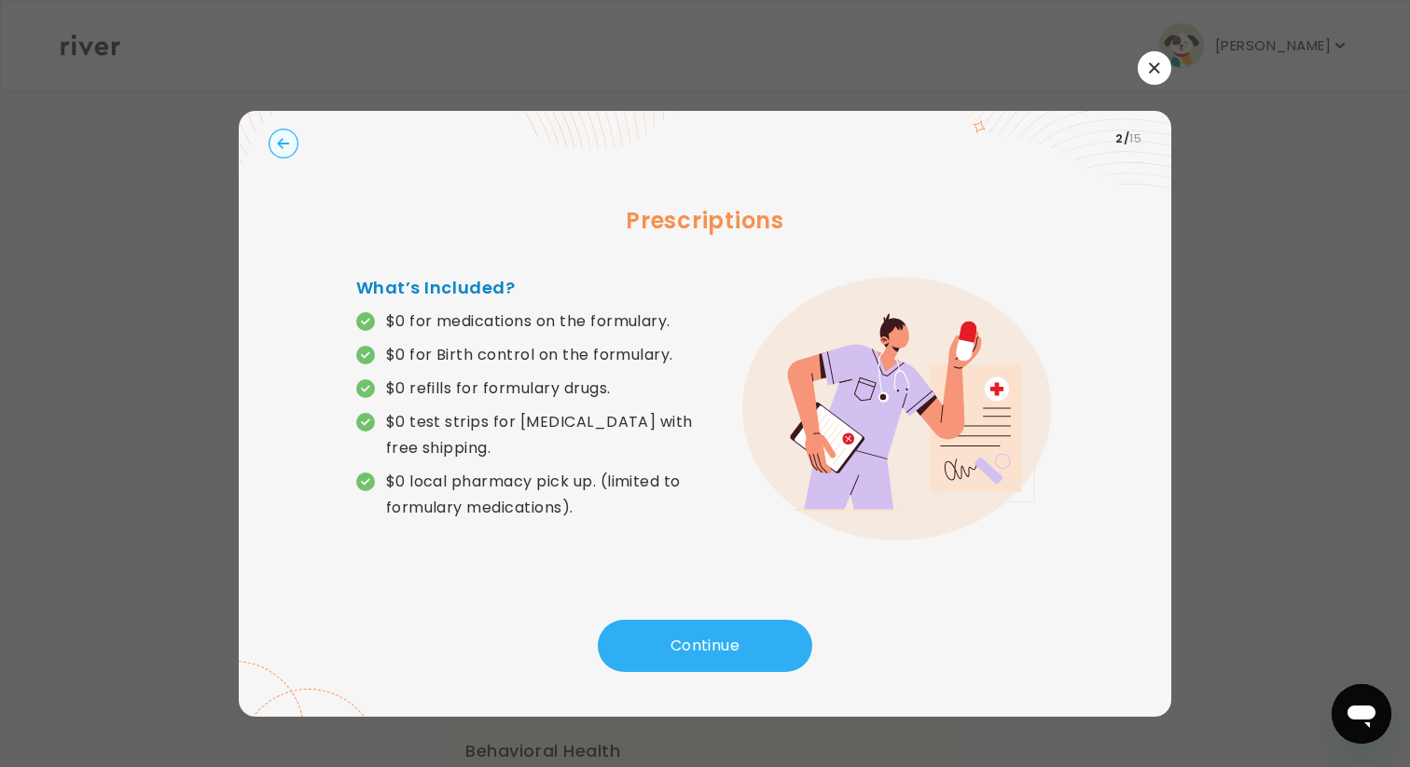
click at [1154, 72] on icon "button" at bounding box center [1154, 67] width 11 height 11
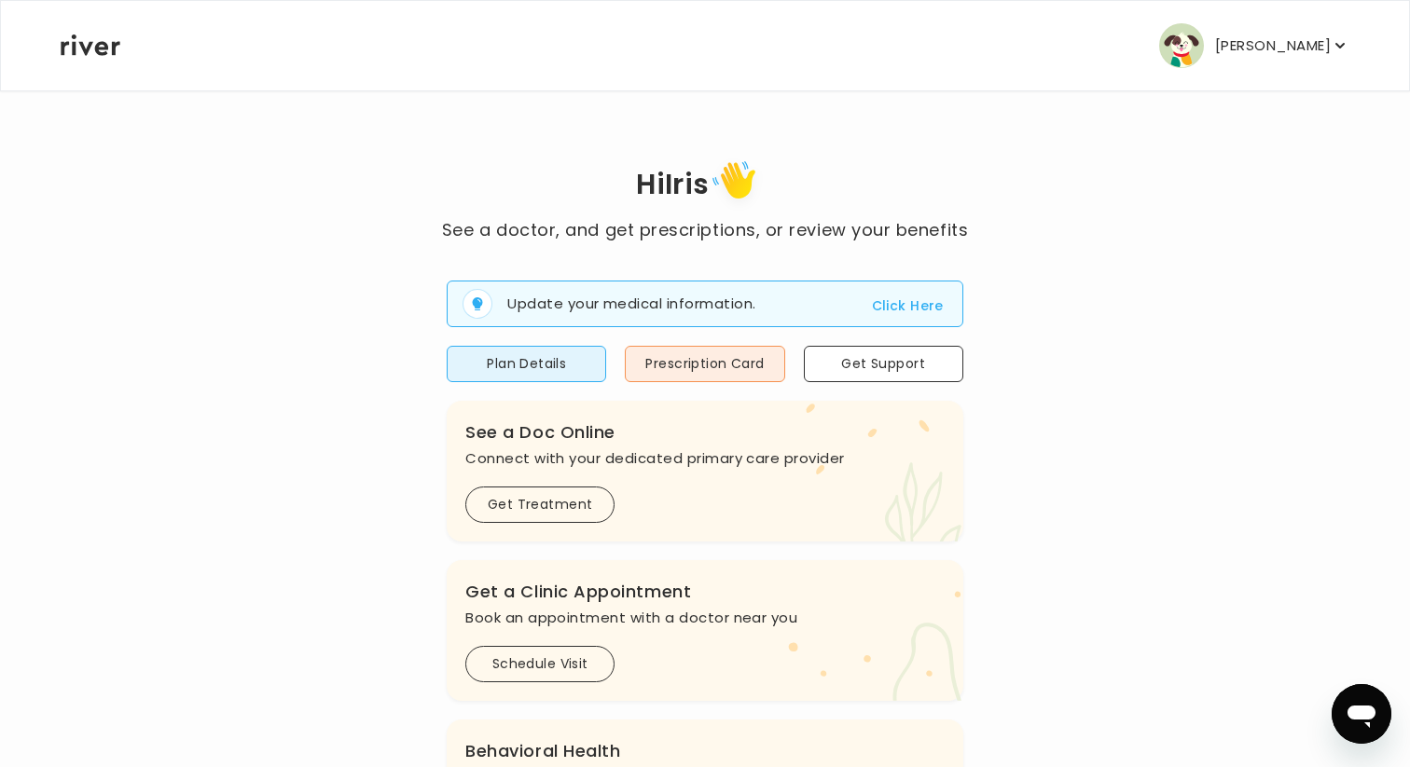
click at [910, 303] on button "Click Here" at bounding box center [908, 306] width 72 height 22
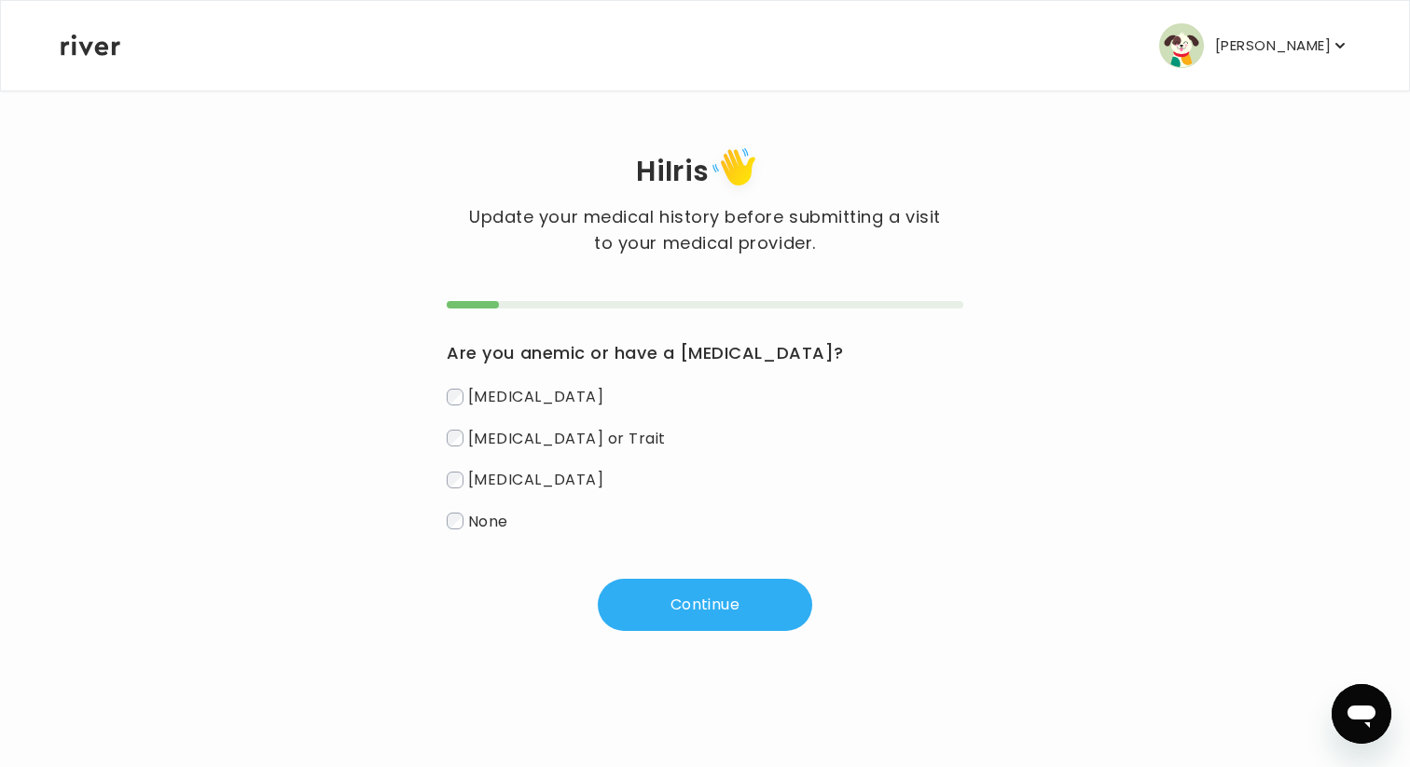
click at [559, 407] on span "[MEDICAL_DATA]" at bounding box center [536, 396] width 136 height 21
click at [642, 608] on button "Continue" at bounding box center [705, 605] width 214 height 52
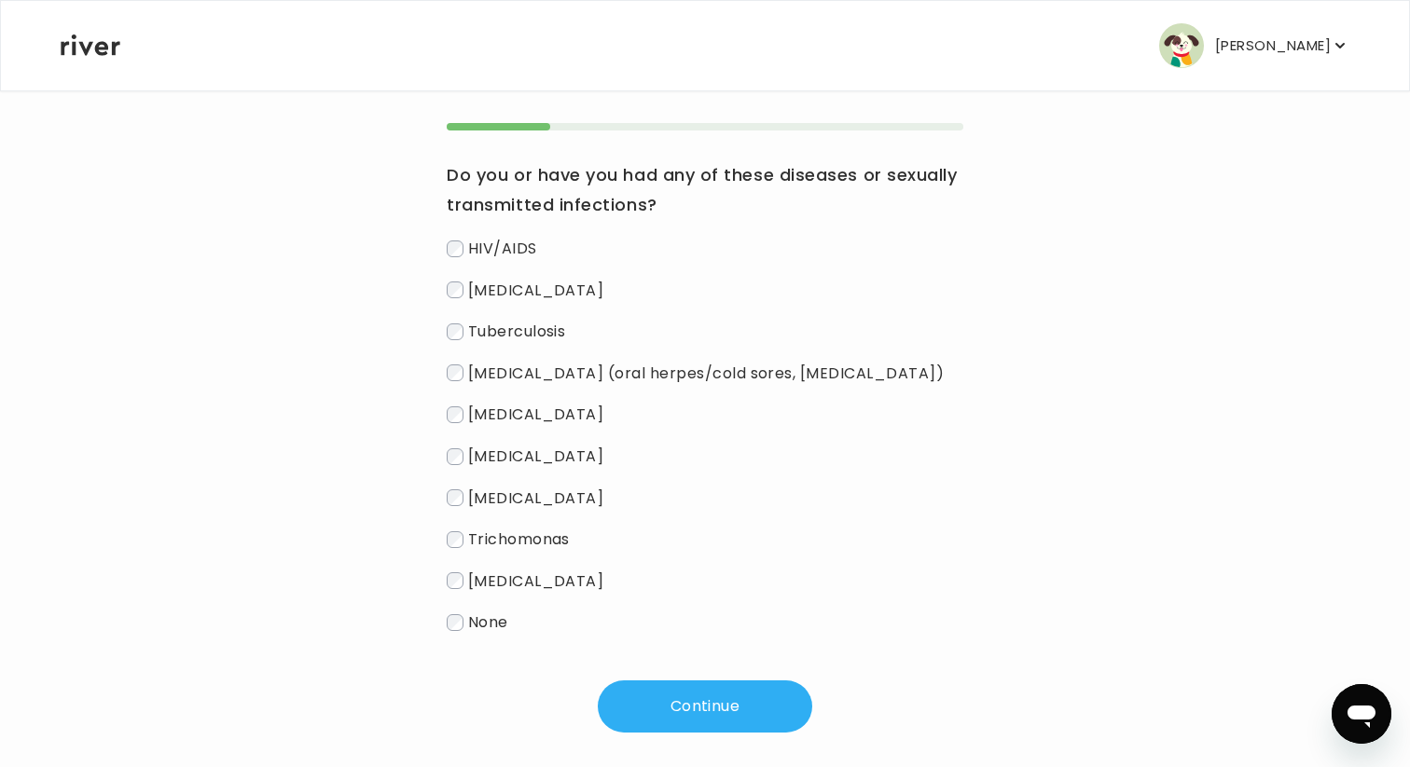
scroll to position [200, 0]
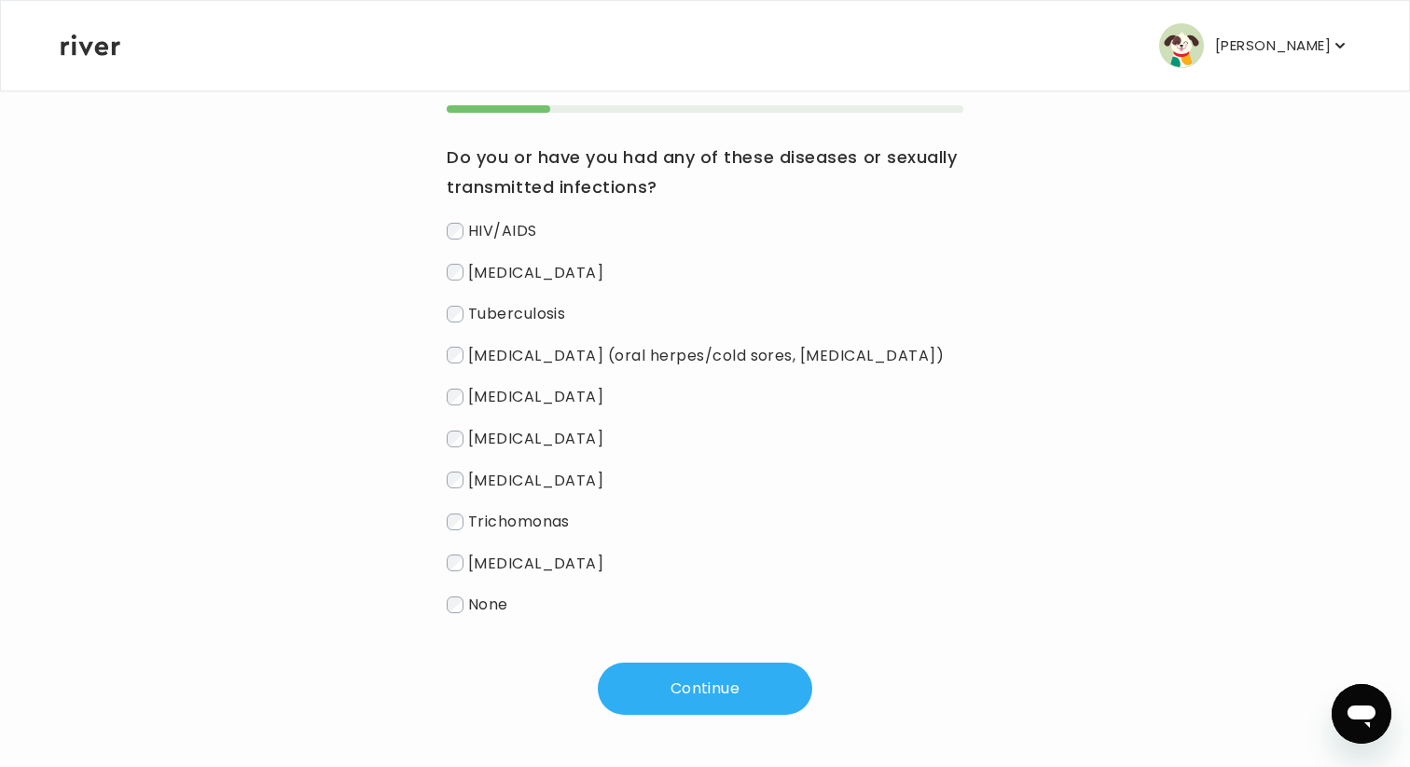
click at [468, 605] on span "None" at bounding box center [488, 604] width 40 height 21
click at [658, 686] on button "Continue" at bounding box center [705, 689] width 214 height 52
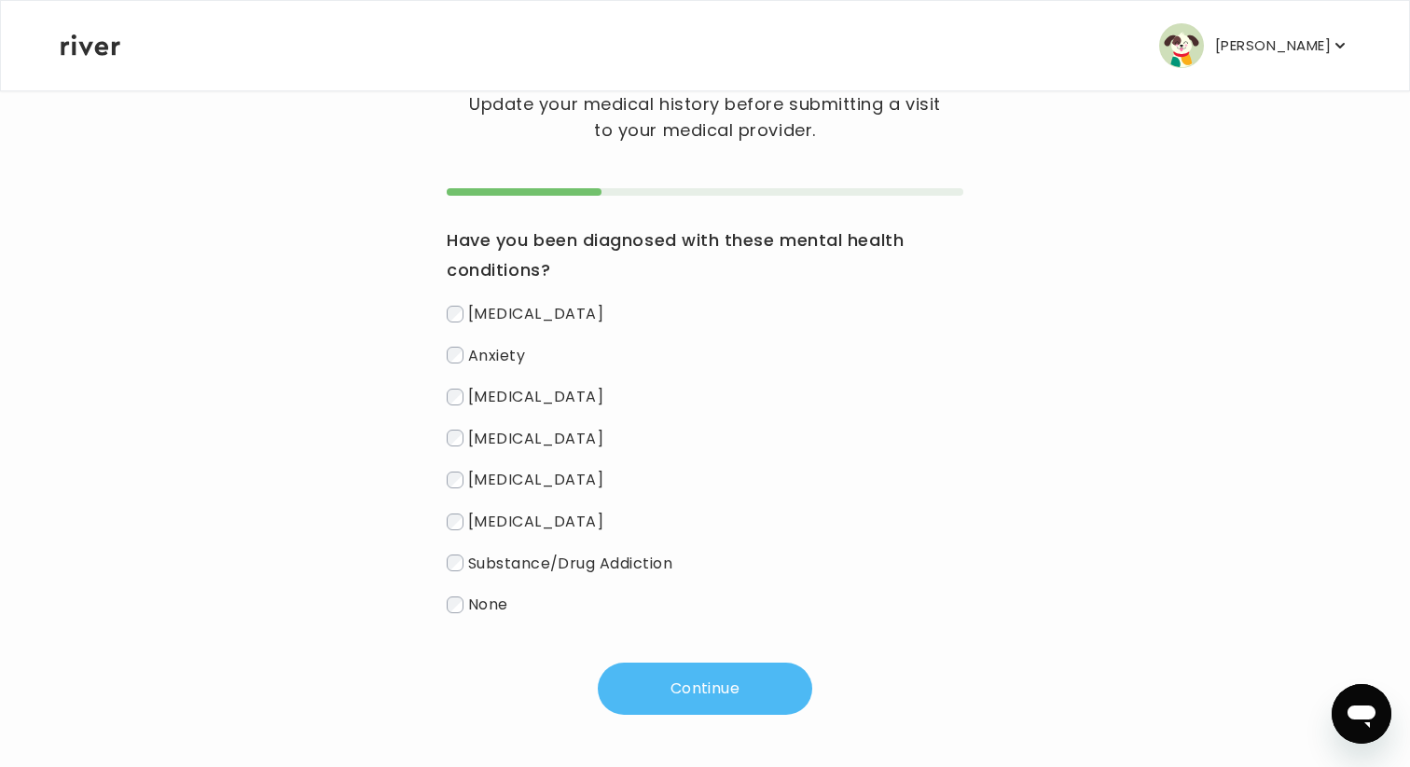
scroll to position [117, 0]
click at [507, 311] on span "[MEDICAL_DATA]" at bounding box center [536, 313] width 136 height 21
click at [661, 684] on button "Continue" at bounding box center [705, 689] width 214 height 52
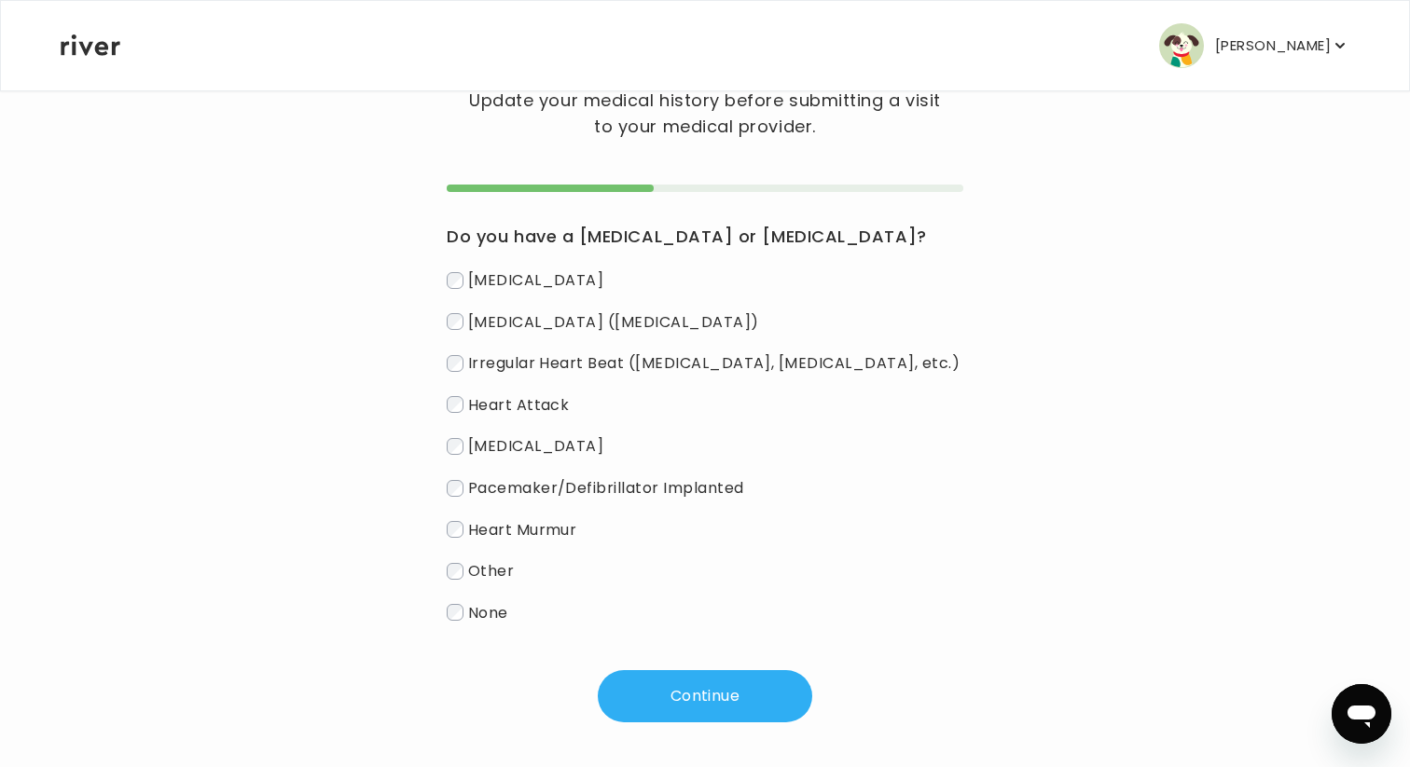
click at [495, 616] on span "None" at bounding box center [488, 611] width 40 height 21
click at [668, 684] on button "Continue" at bounding box center [705, 696] width 214 height 52
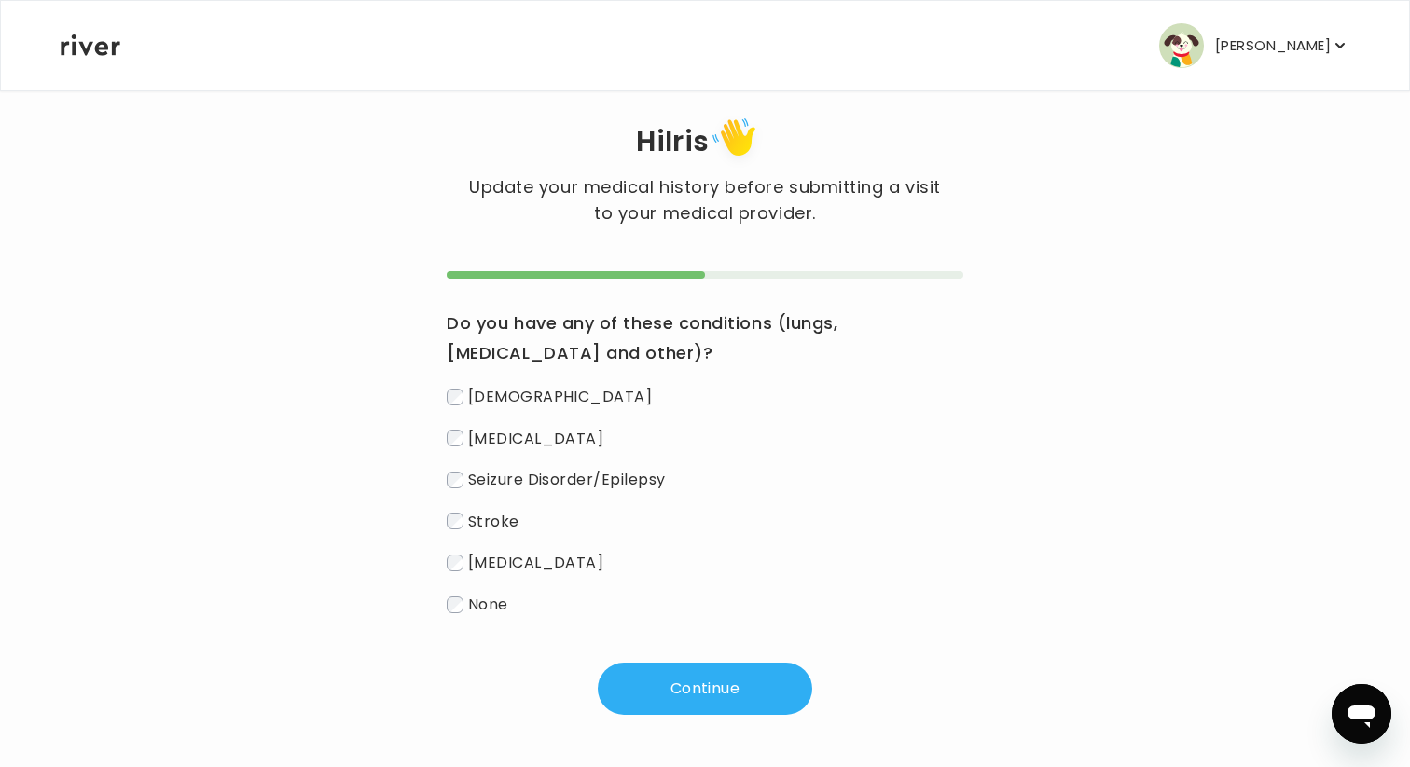
click at [511, 607] on label "None" at bounding box center [705, 604] width 517 height 27
click at [682, 696] on button "Continue" at bounding box center [705, 689] width 214 height 52
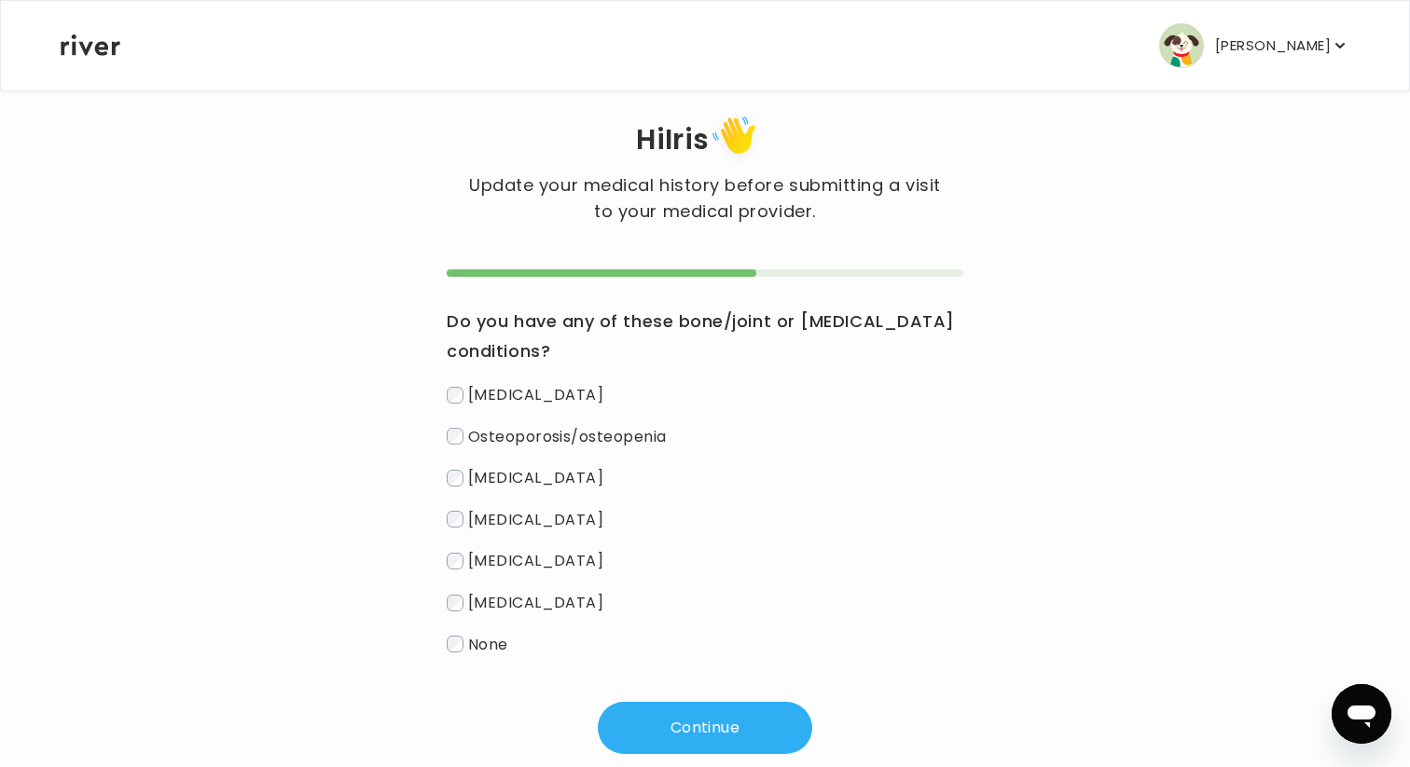
click at [532, 472] on span "[MEDICAL_DATA]" at bounding box center [536, 477] width 136 height 21
click at [639, 716] on button "Continue" at bounding box center [705, 728] width 214 height 52
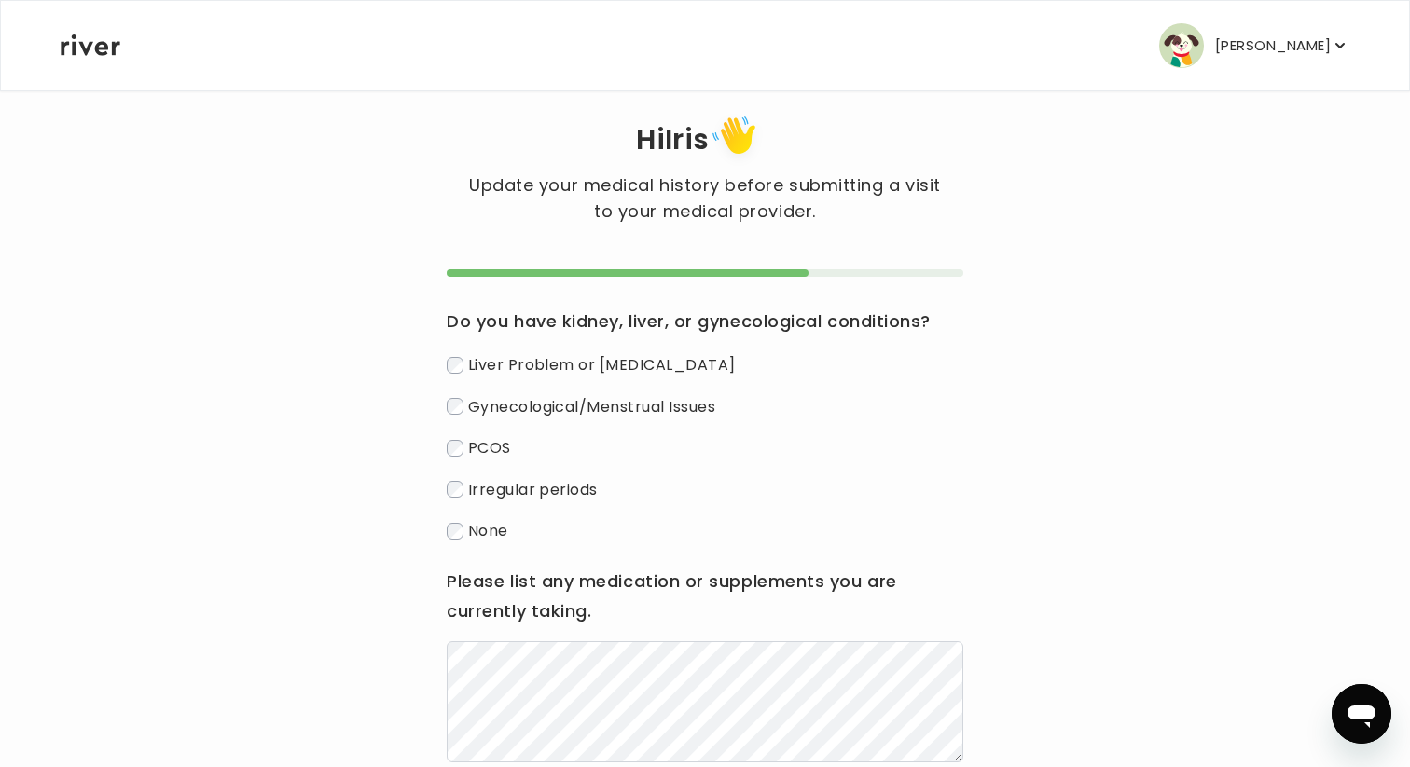
click at [468, 535] on span "None" at bounding box center [488, 530] width 40 height 21
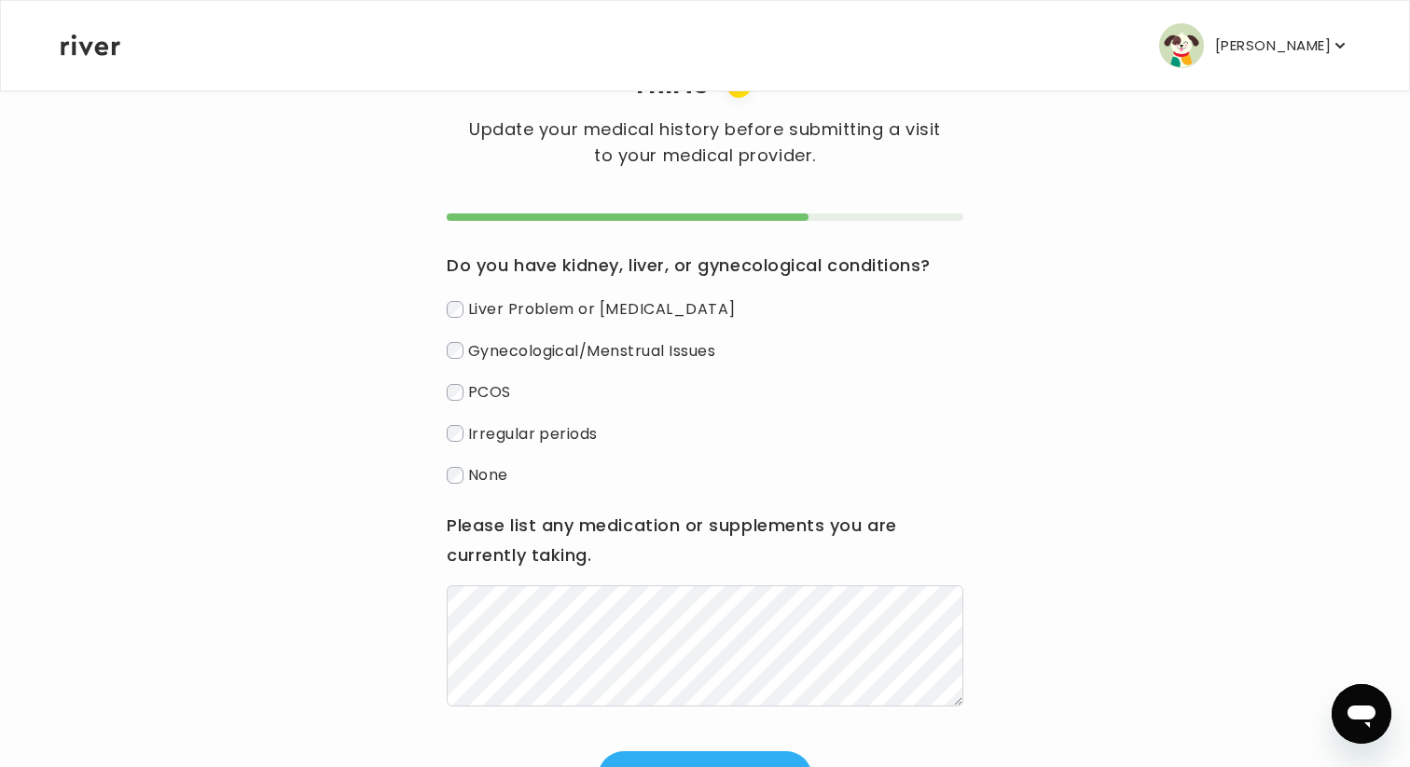
scroll to position [178, 0]
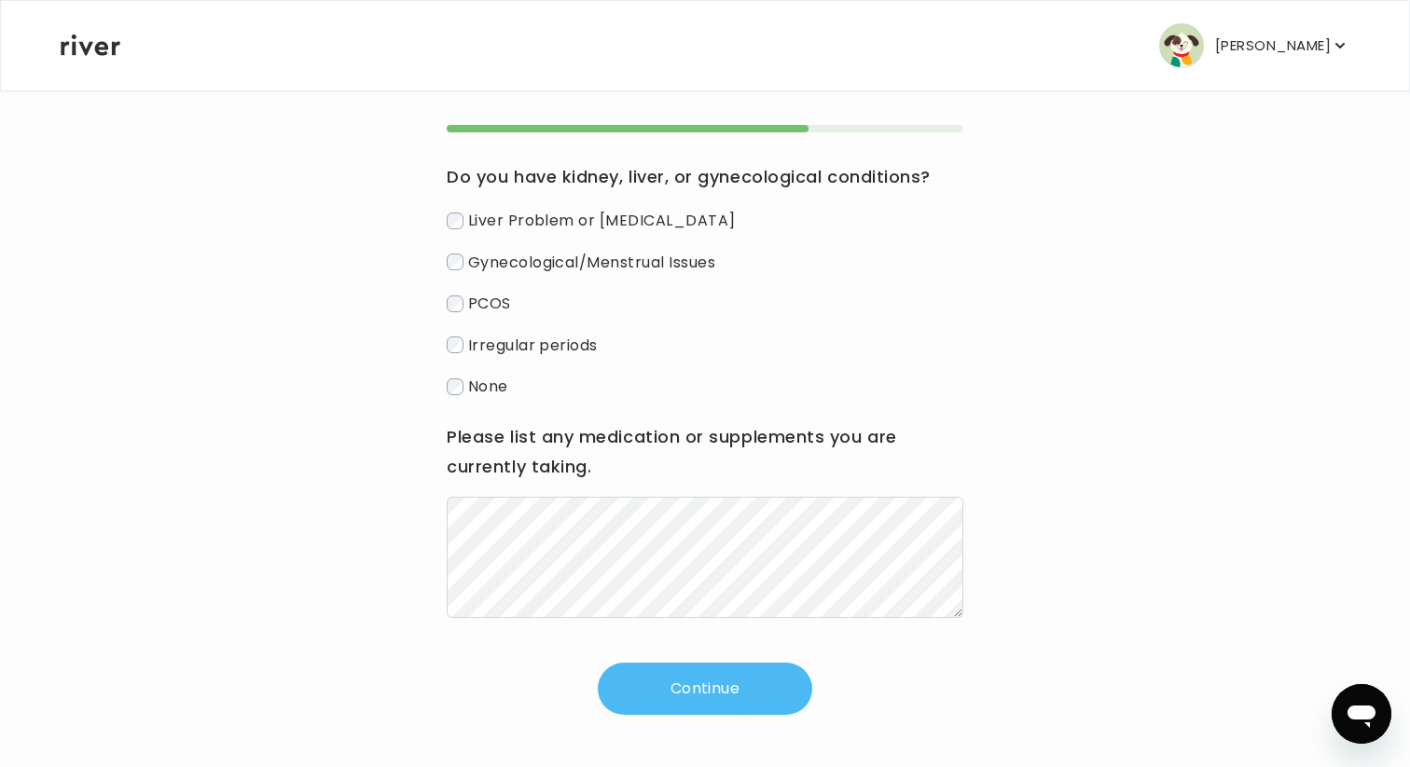
click at [672, 679] on button "Continue" at bounding box center [705, 689] width 214 height 52
click at [693, 687] on button "Continue" at bounding box center [705, 689] width 214 height 52
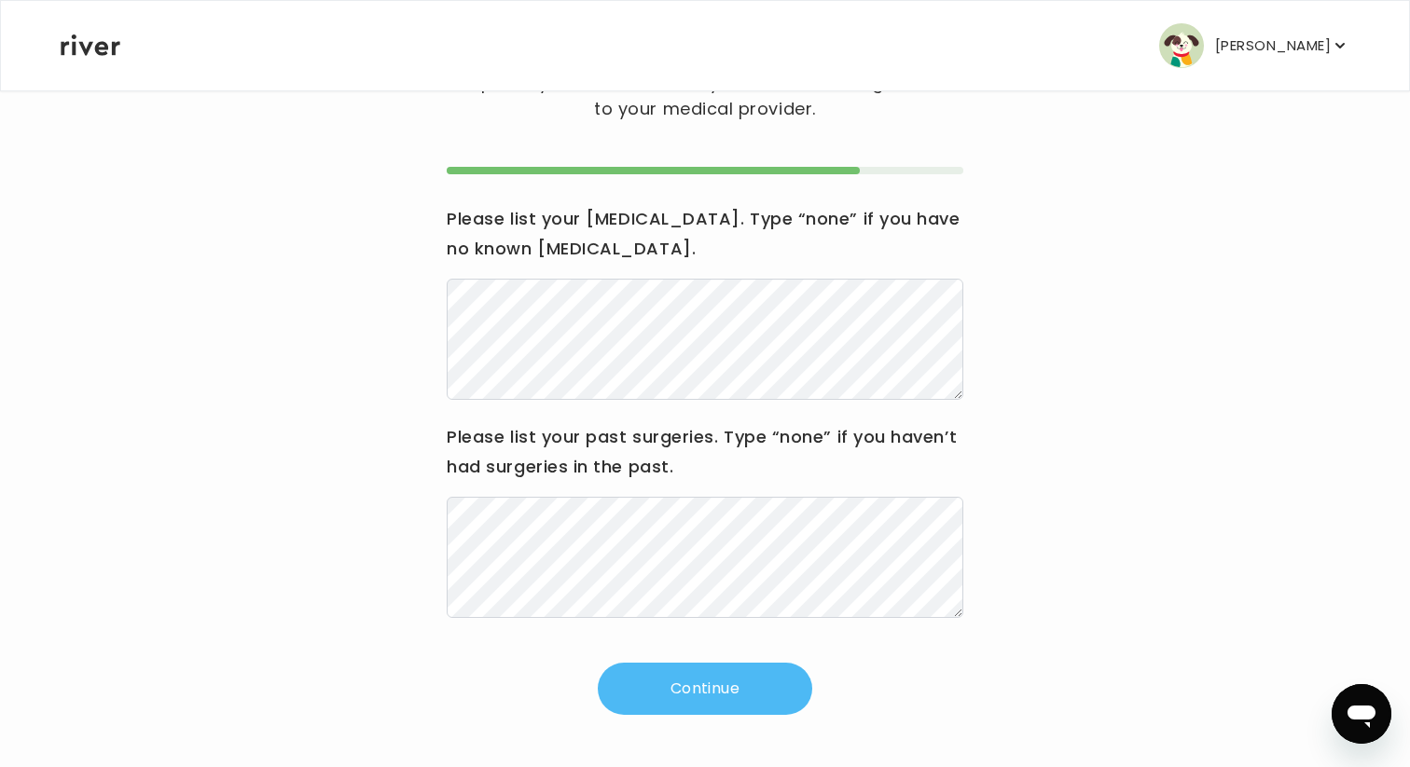
click at [711, 689] on button "Continue" at bounding box center [705, 689] width 214 height 52
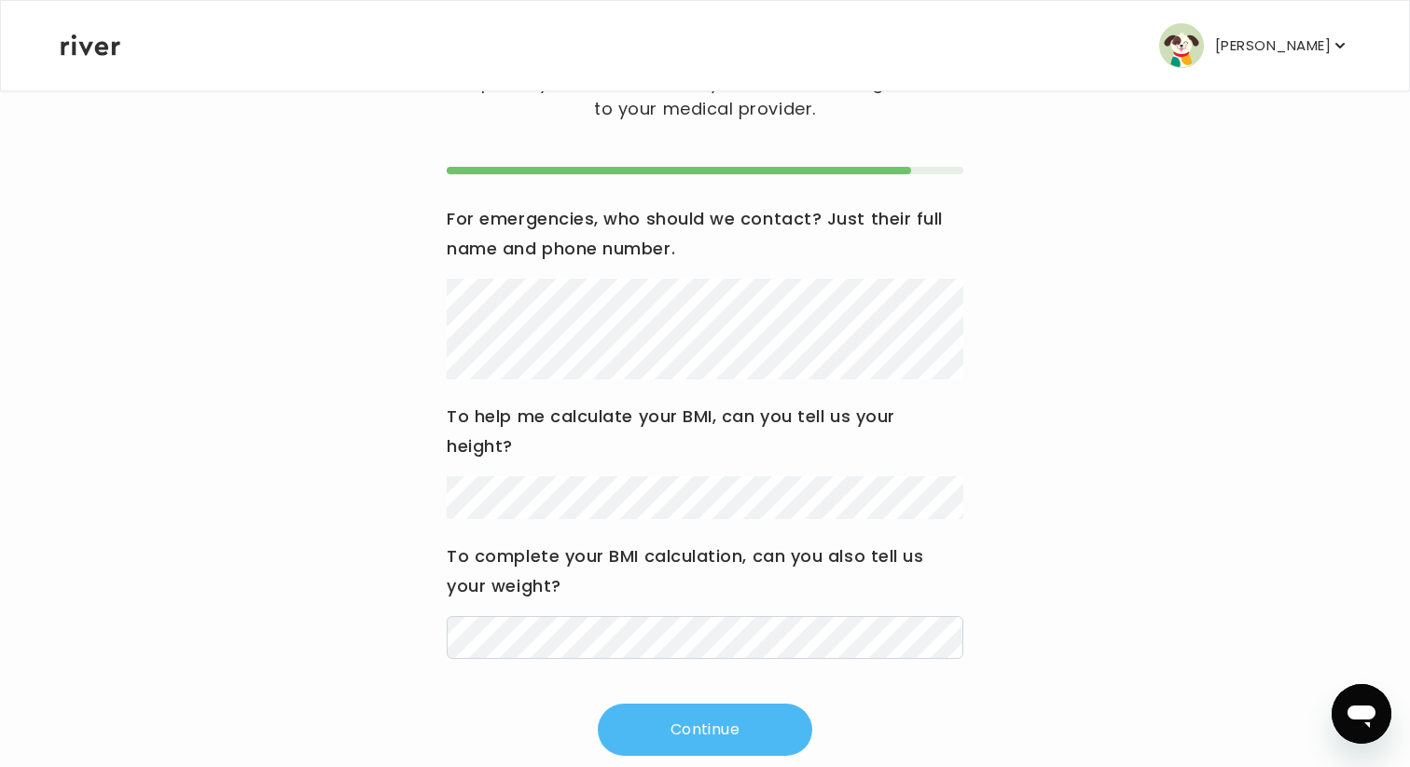
click at [708, 736] on button "Continue" at bounding box center [705, 730] width 214 height 52
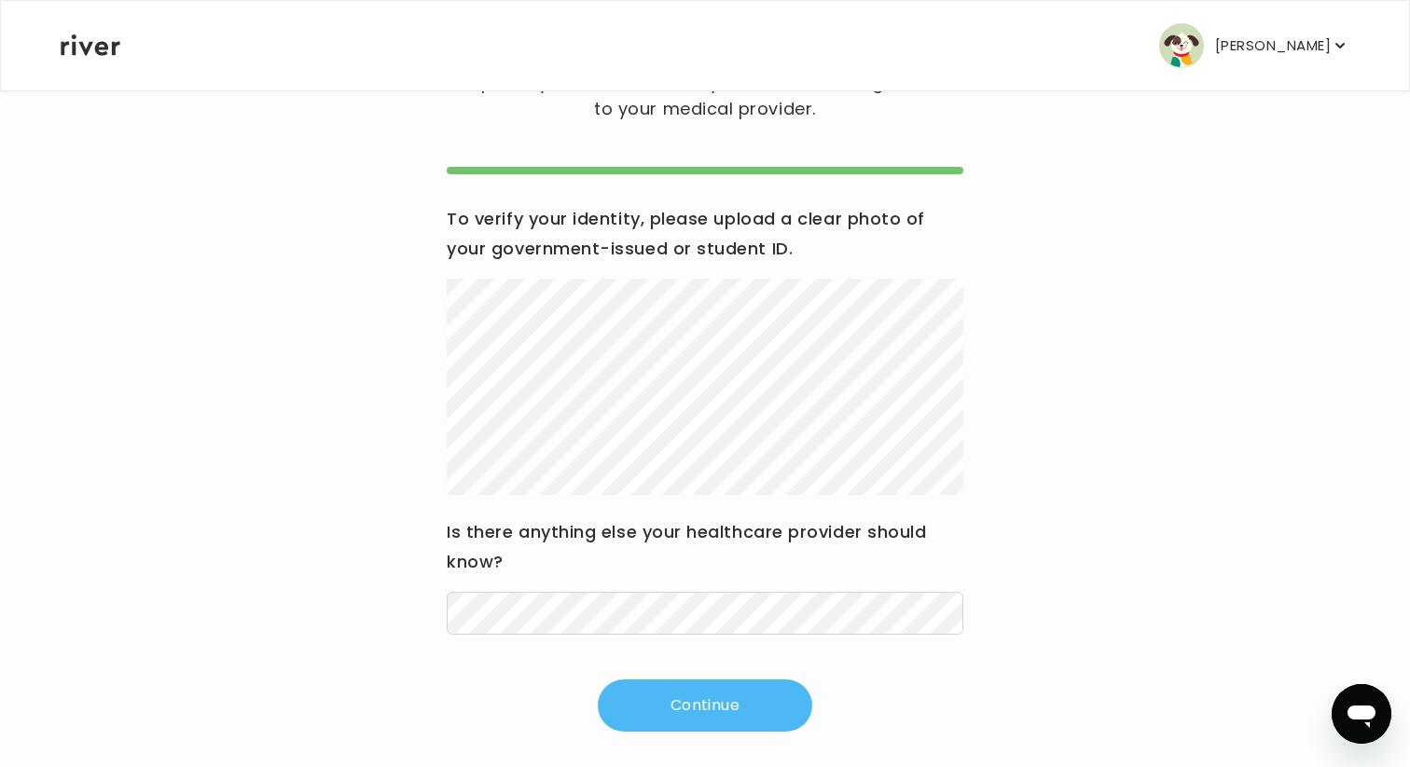
click at [740, 703] on button "Continue" at bounding box center [705, 706] width 214 height 52
click at [754, 692] on button "Continue" at bounding box center [705, 706] width 214 height 52
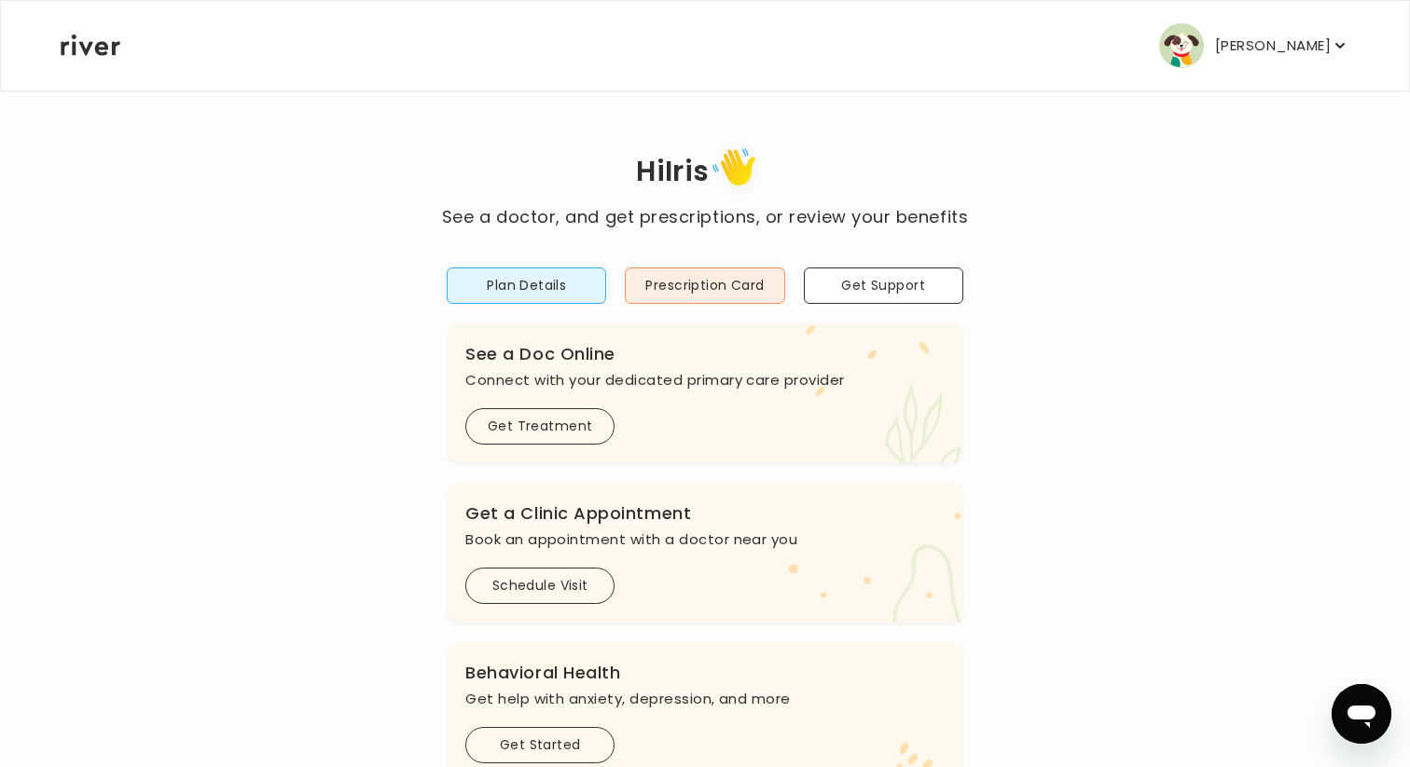
click at [1314, 60] on button "[PERSON_NAME]" at bounding box center [1254, 45] width 190 height 45
click at [938, 283] on button "Get Support" at bounding box center [883, 286] width 159 height 36
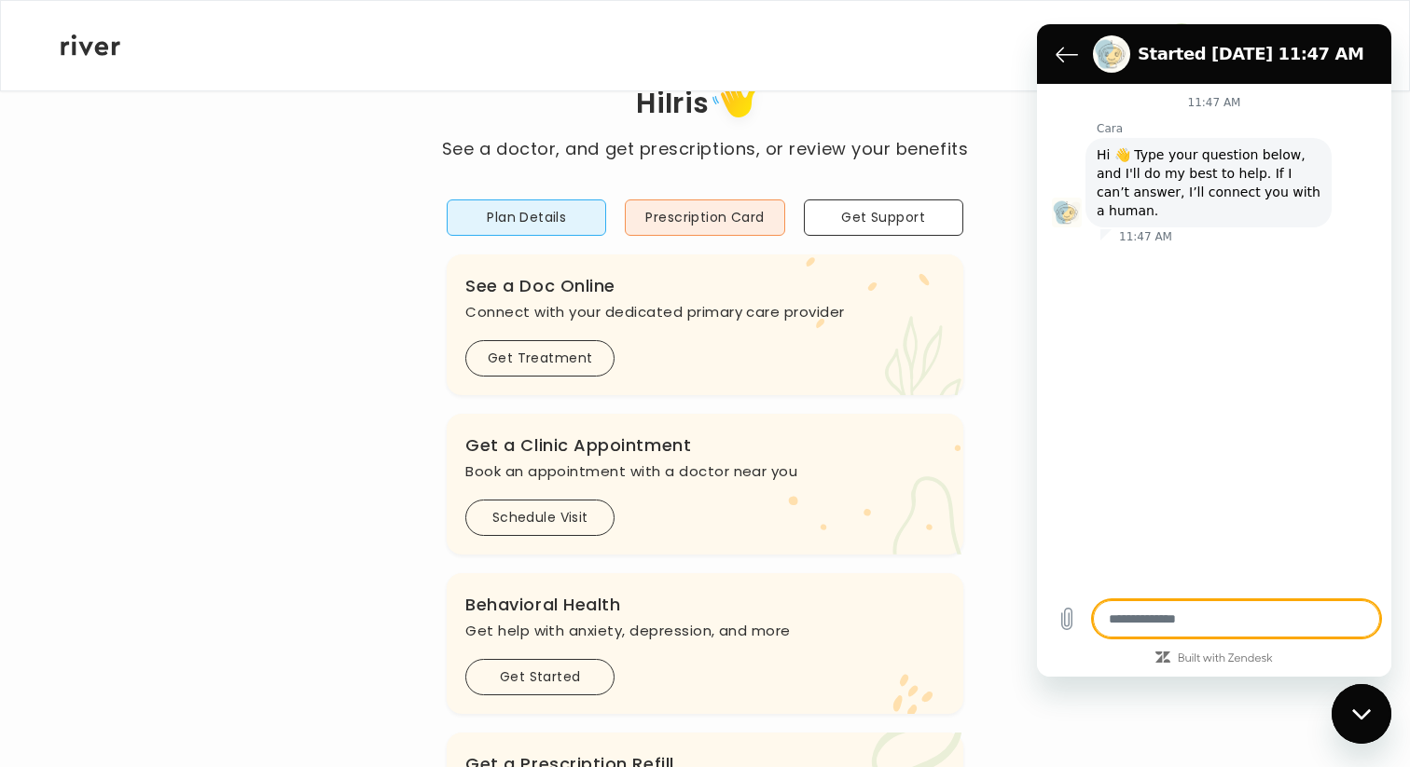
scroll to position [82, 0]
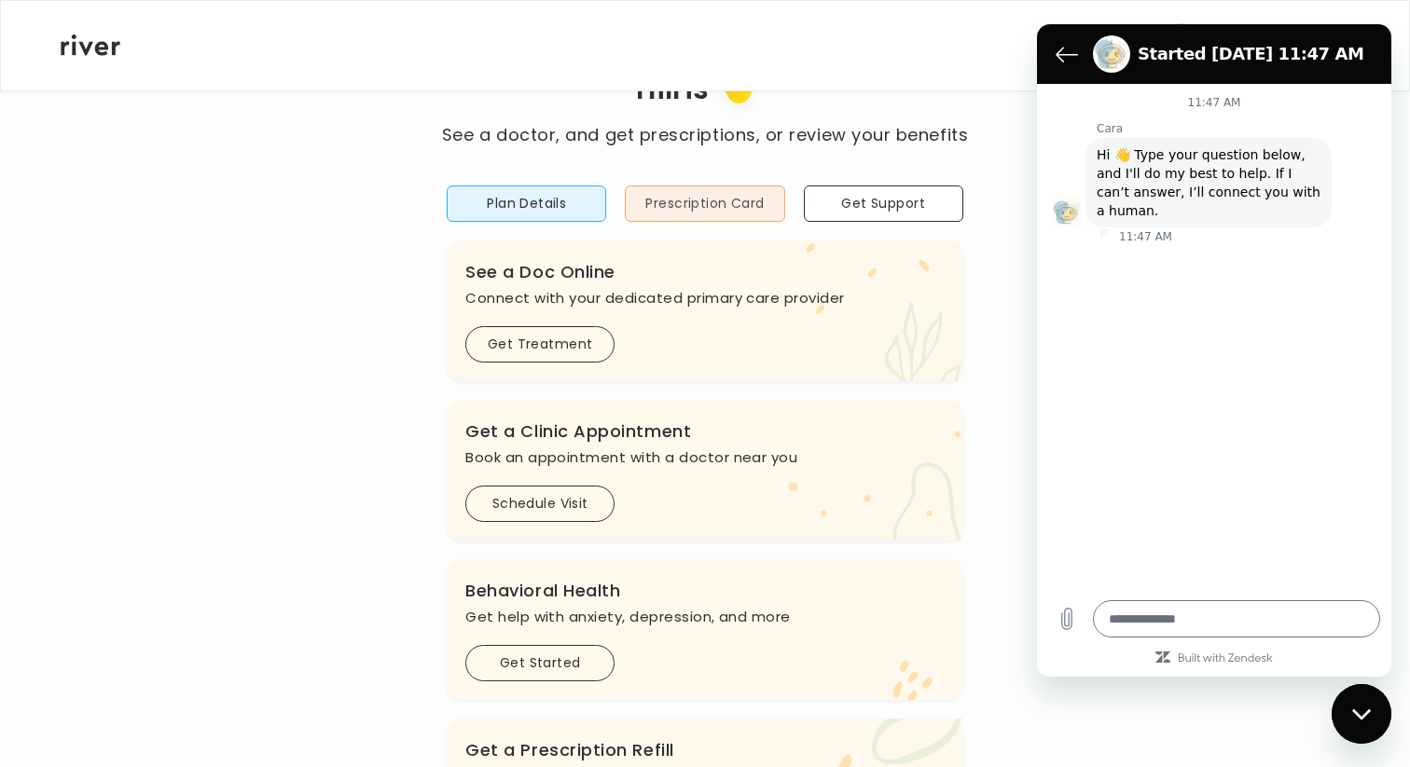
click at [725, 211] on button "Prescription Card" at bounding box center [704, 204] width 159 height 36
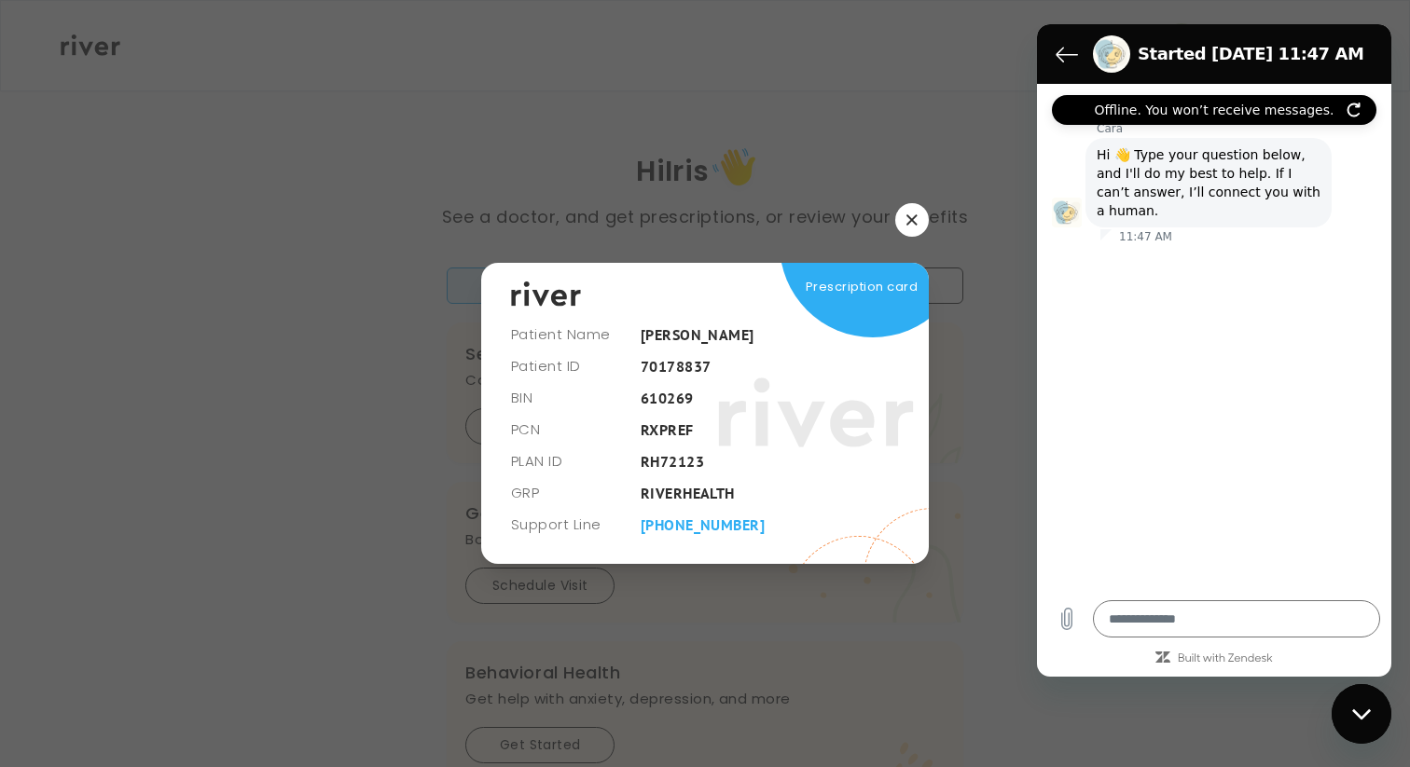
type textarea "*"
